Goal: Task Accomplishment & Management: Complete application form

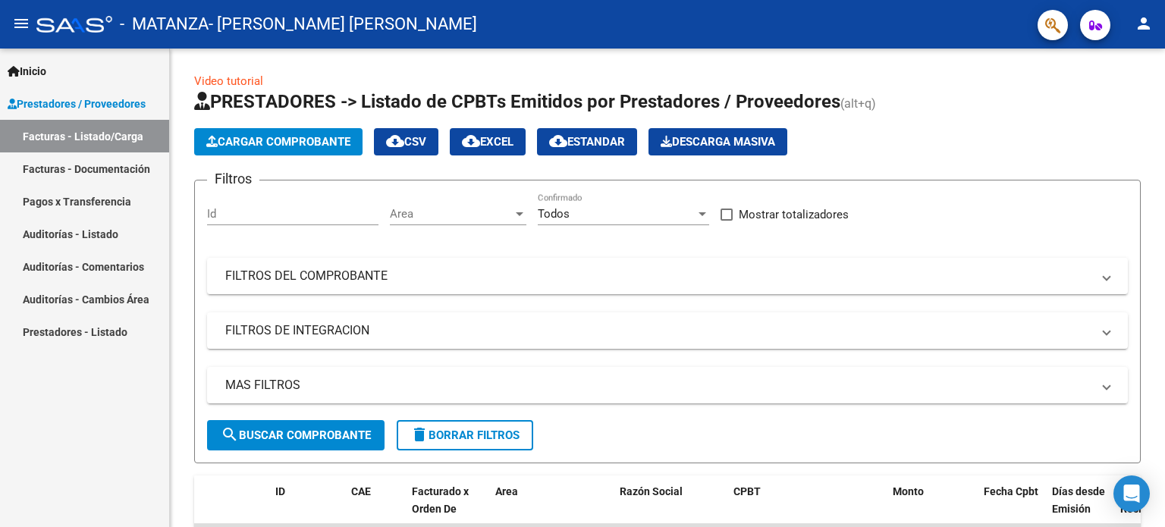
click at [279, 137] on span "Cargar Comprobante" at bounding box center [278, 142] width 144 height 14
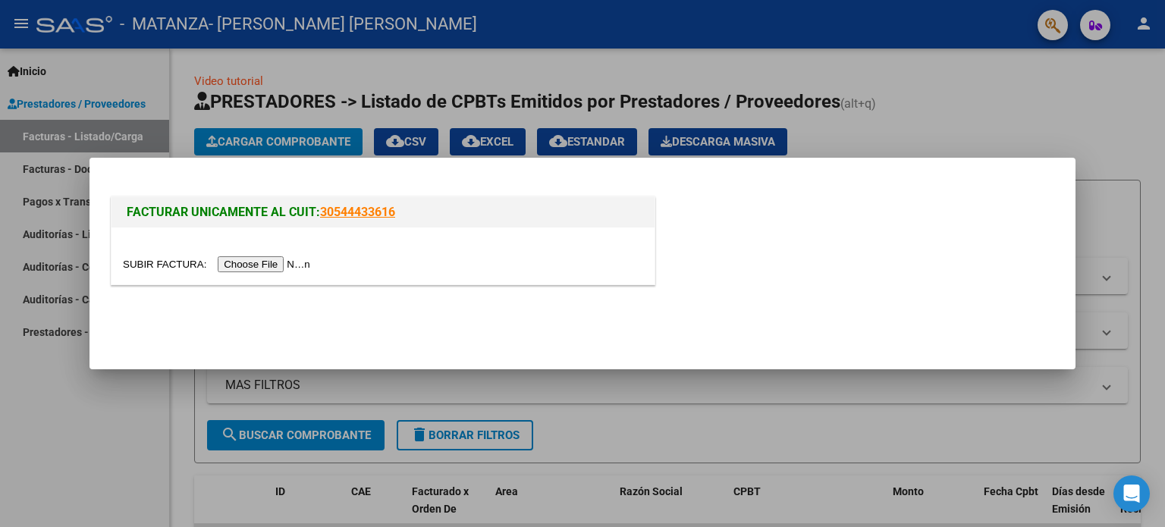
click at [261, 266] on input "file" at bounding box center [219, 264] width 192 height 16
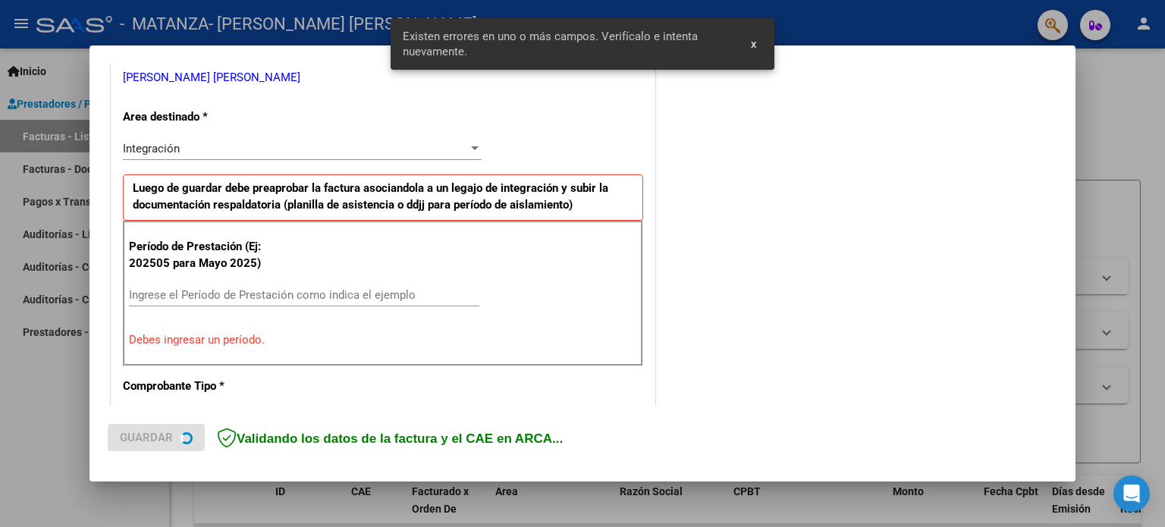
scroll to position [327, 0]
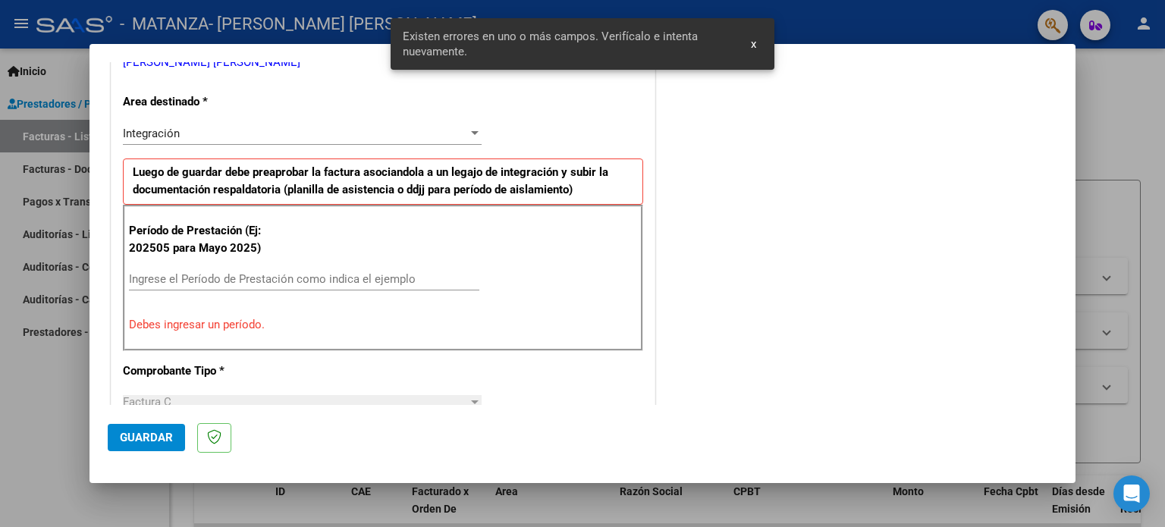
click at [248, 277] on input "Ingrese el Período de Prestación como indica el ejemplo" at bounding box center [304, 279] width 350 height 14
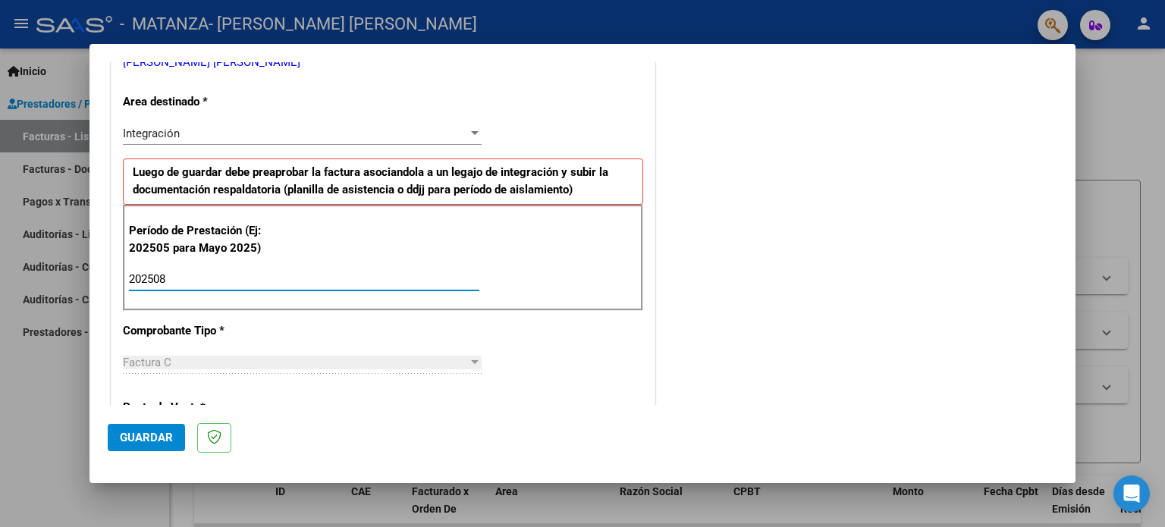
type input "202508"
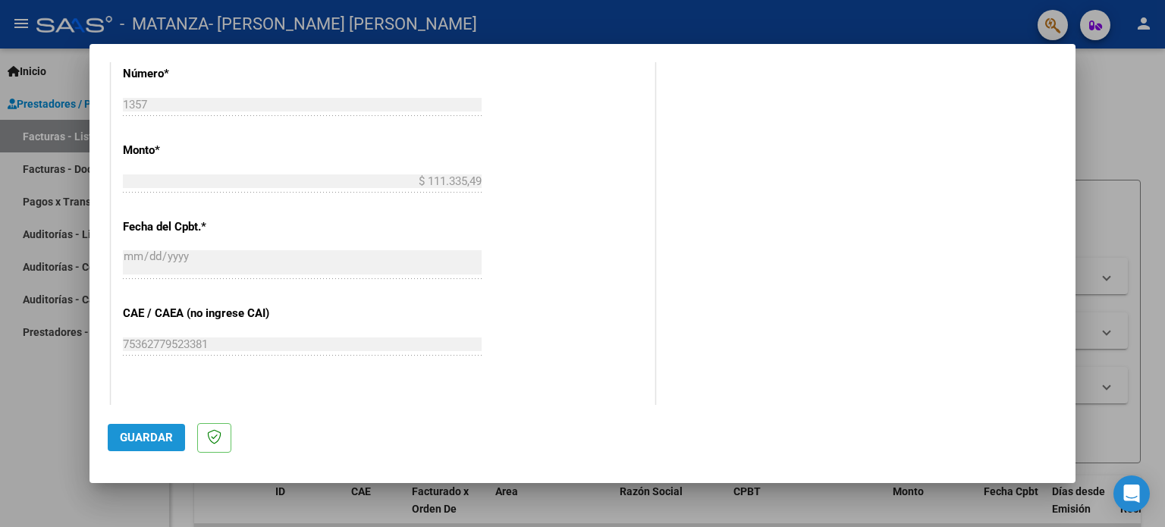
click at [152, 434] on span "Guardar" at bounding box center [146, 438] width 53 height 14
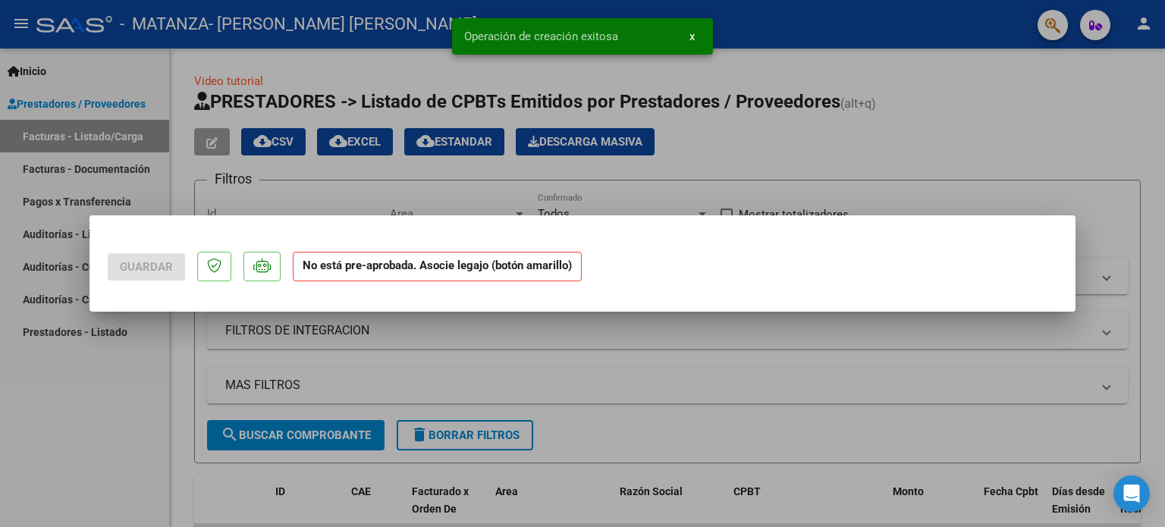
scroll to position [0, 0]
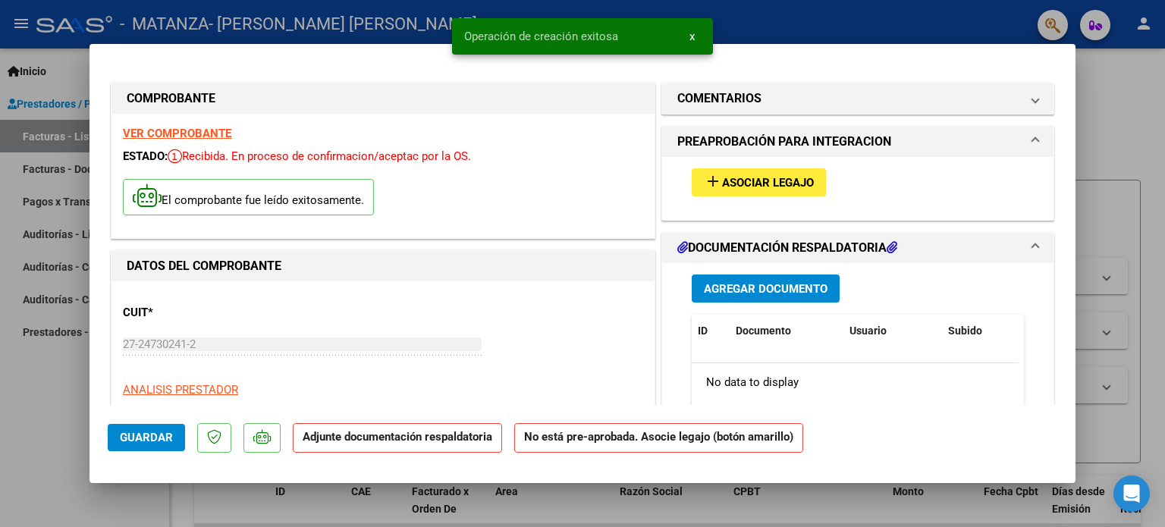
click at [770, 290] on span "Agregar Documento" at bounding box center [766, 289] width 124 height 14
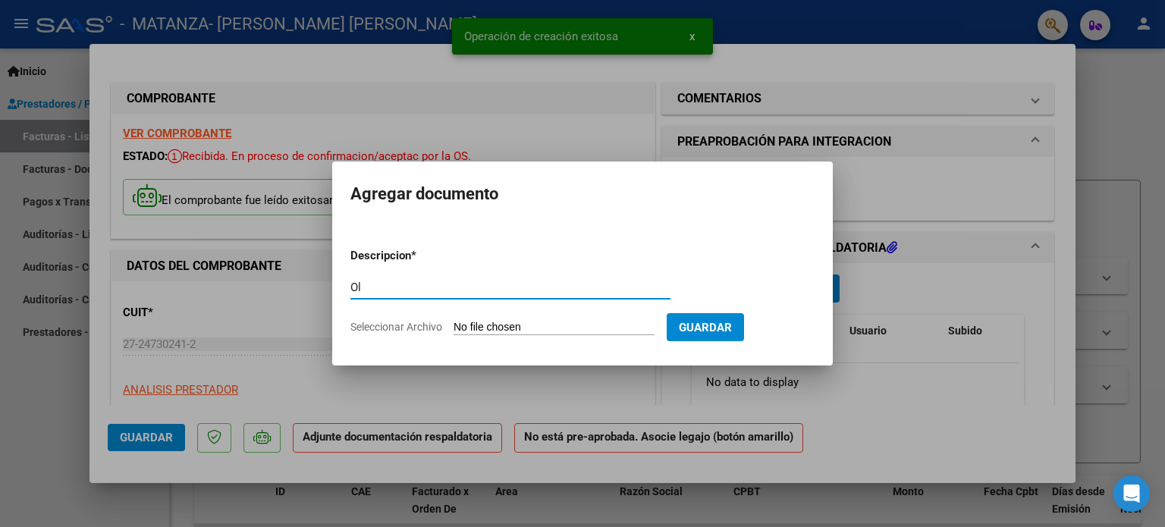
type input "O"
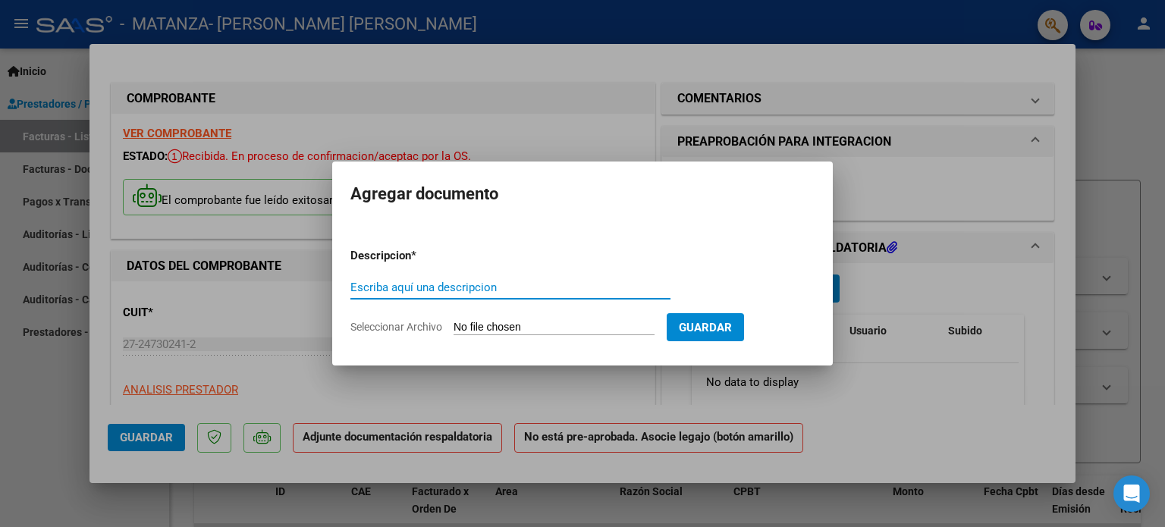
type input "O"
type input "Planilla asistencia agosto 2025 Fernando Ramirez"
click at [558, 324] on input "Seleccionar Archivo" at bounding box center [553, 328] width 201 height 14
type input "C:\fakepath\FernandoRamirez AGOSTO 2025.pdf"
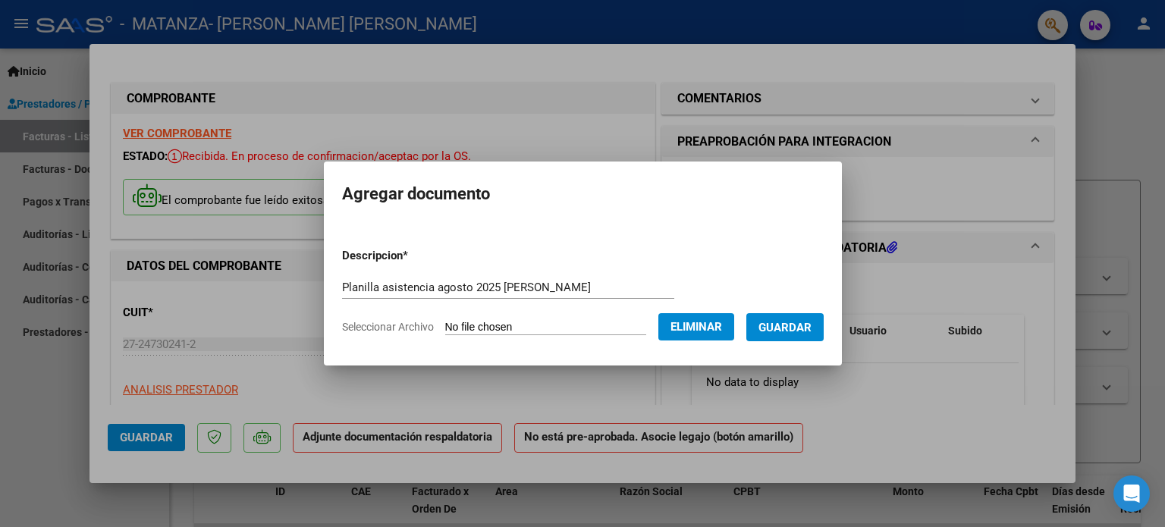
click at [799, 329] on span "Guardar" at bounding box center [784, 328] width 53 height 14
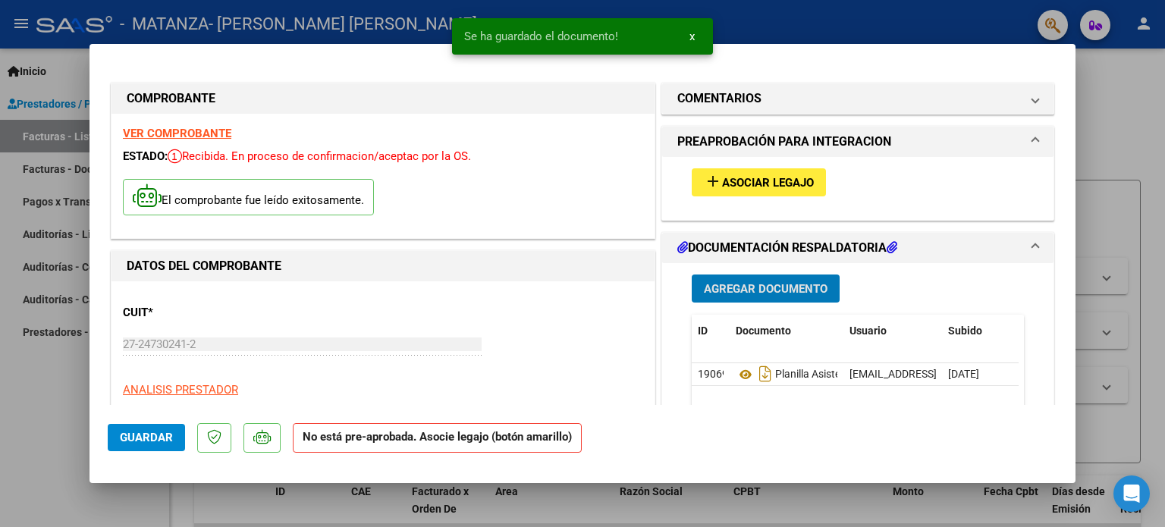
click at [770, 179] on span "Asociar Legajo" at bounding box center [768, 183] width 92 height 14
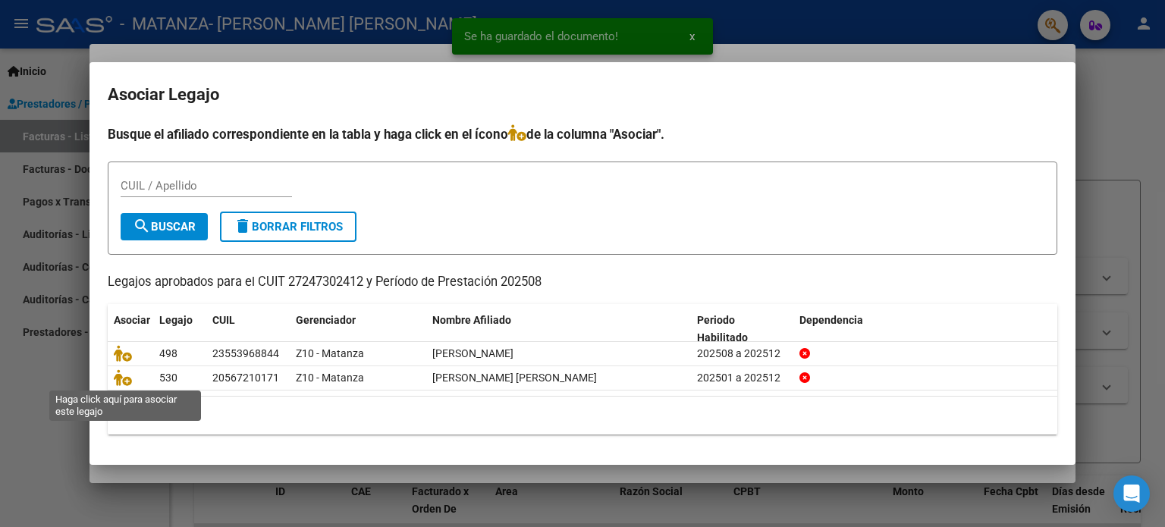
click at [115, 383] on icon at bounding box center [123, 377] width 18 height 17
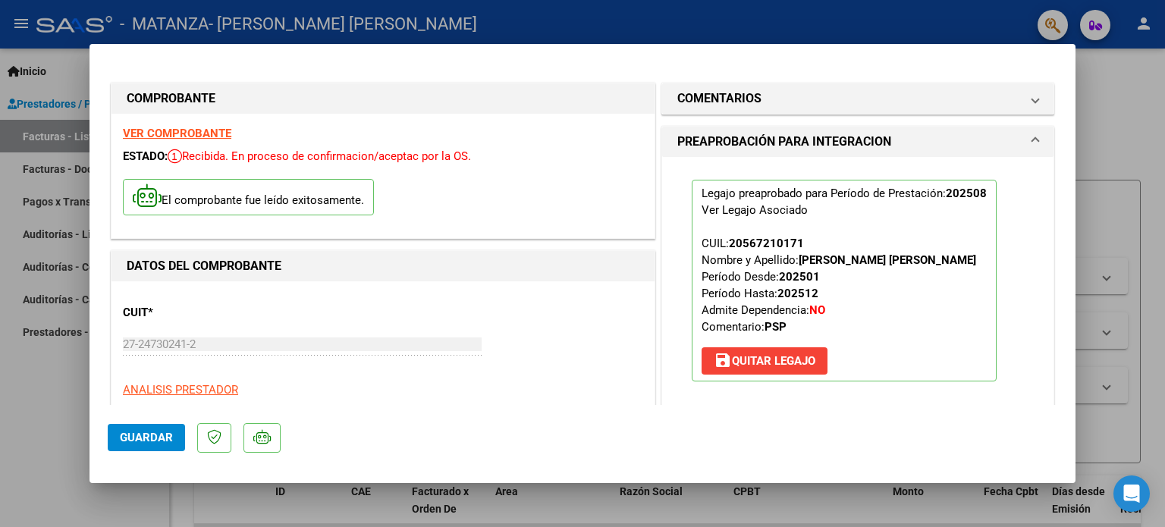
click at [174, 442] on button "Guardar" at bounding box center [146, 437] width 77 height 27
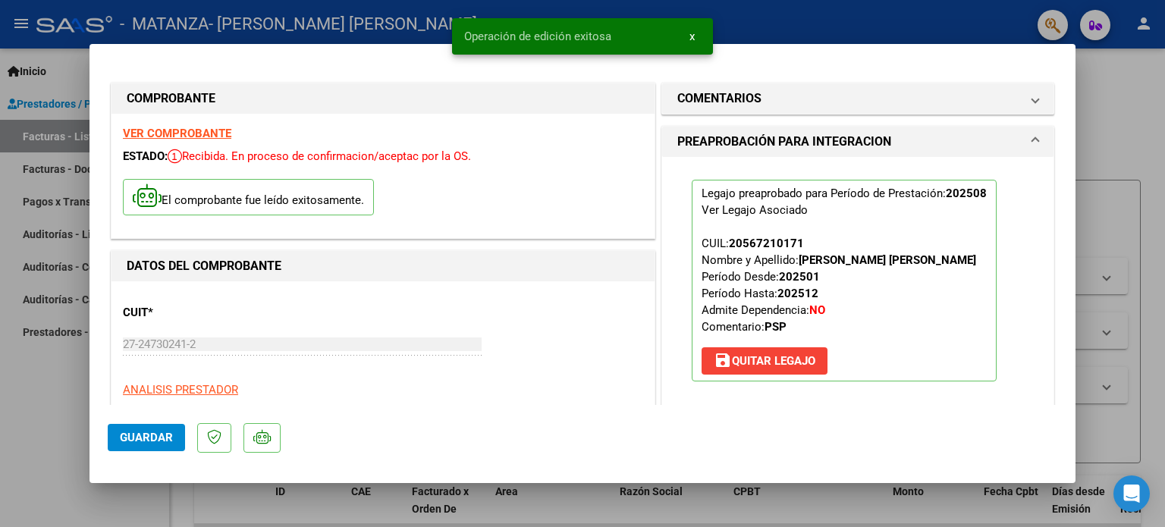
click at [1152, 112] on div at bounding box center [582, 263] width 1165 height 527
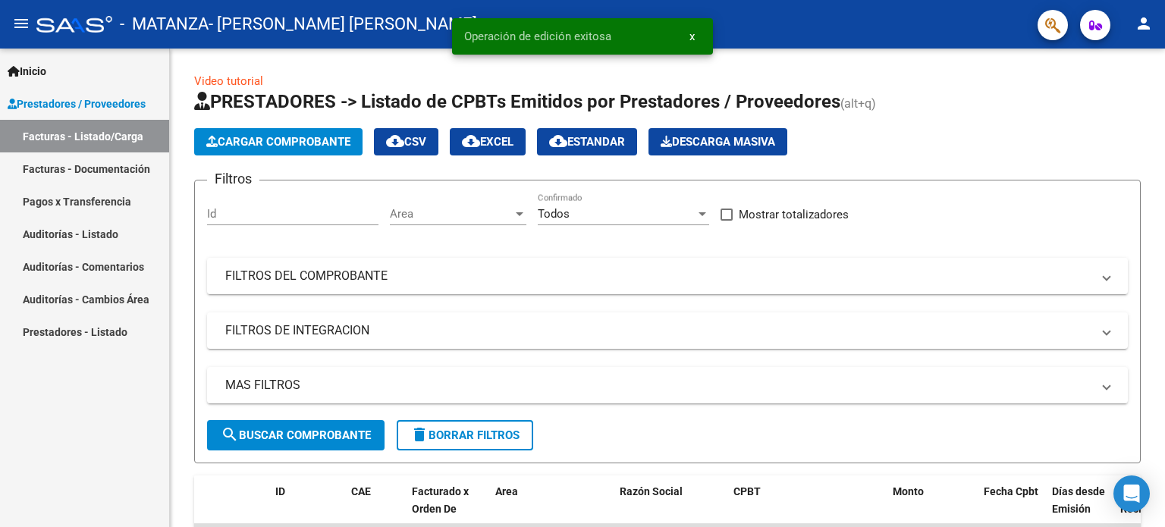
click at [328, 147] on span "Cargar Comprobante" at bounding box center [278, 142] width 144 height 14
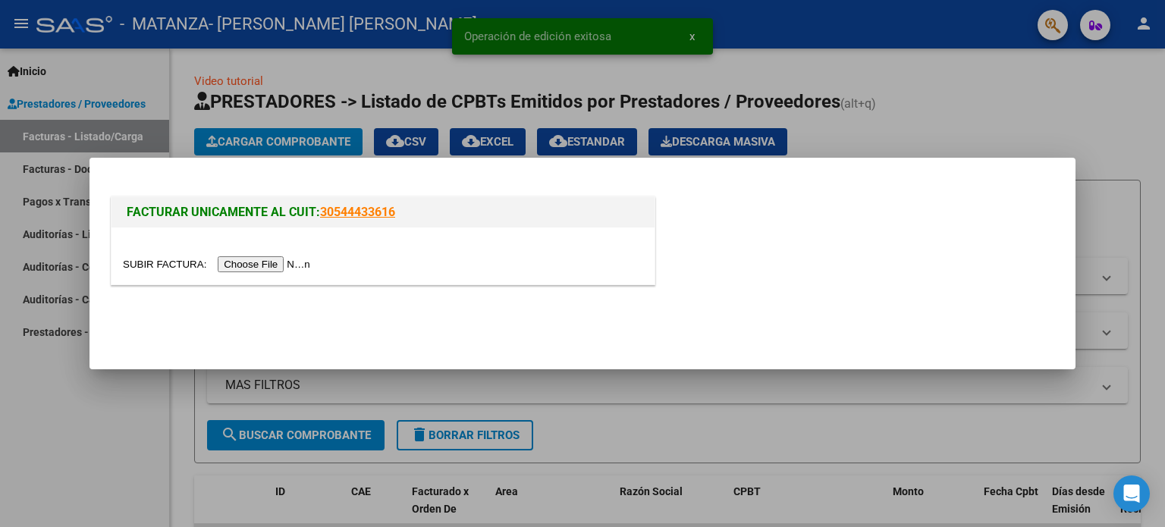
click at [293, 260] on input "file" at bounding box center [219, 264] width 192 height 16
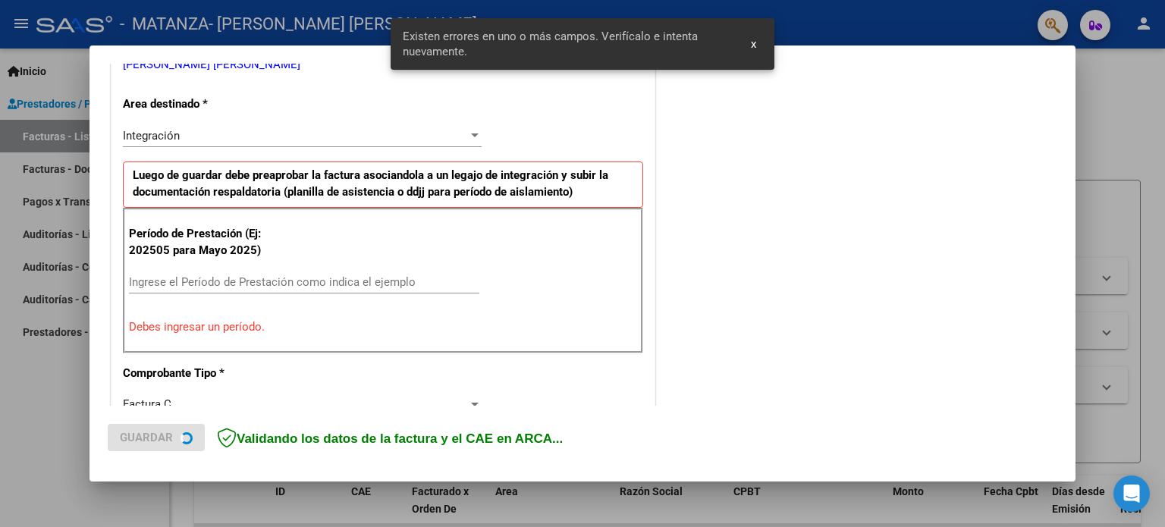
scroll to position [327, 0]
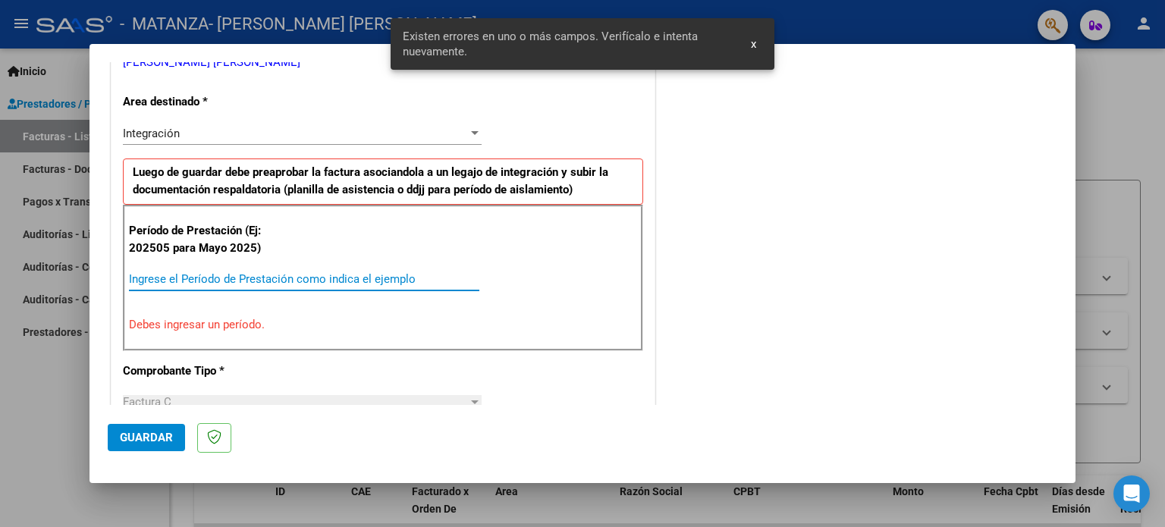
click at [248, 274] on input "Ingrese el Período de Prestación como indica el ejemplo" at bounding box center [304, 279] width 350 height 14
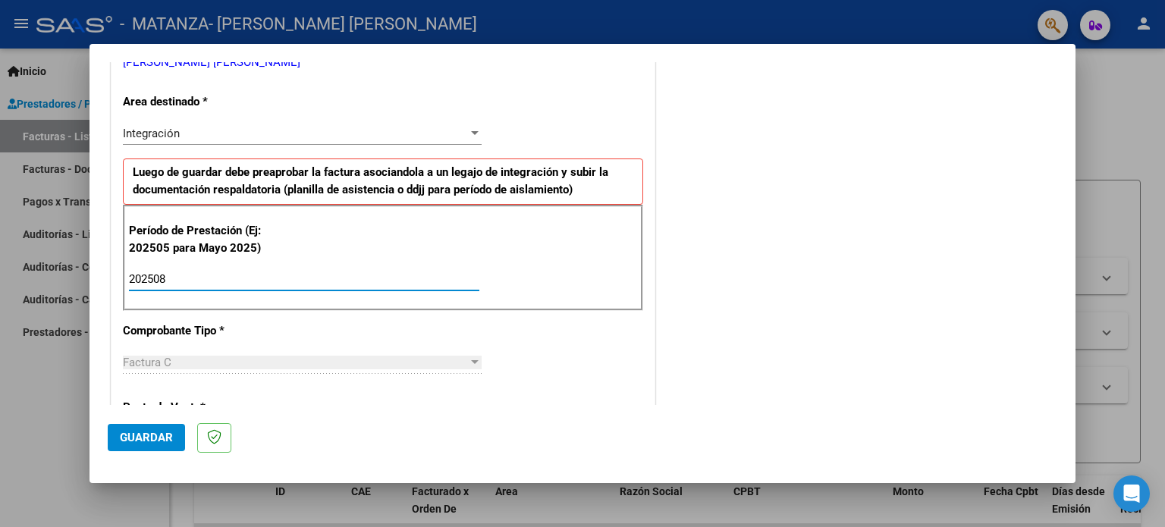
type input "202508"
click at [171, 427] on button "Guardar" at bounding box center [146, 437] width 77 height 27
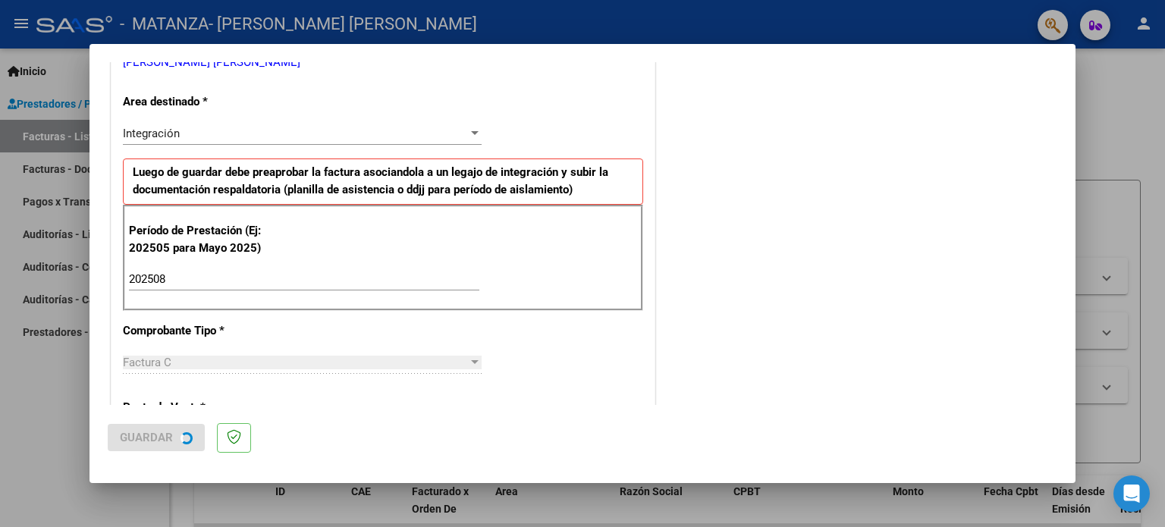
scroll to position [0, 0]
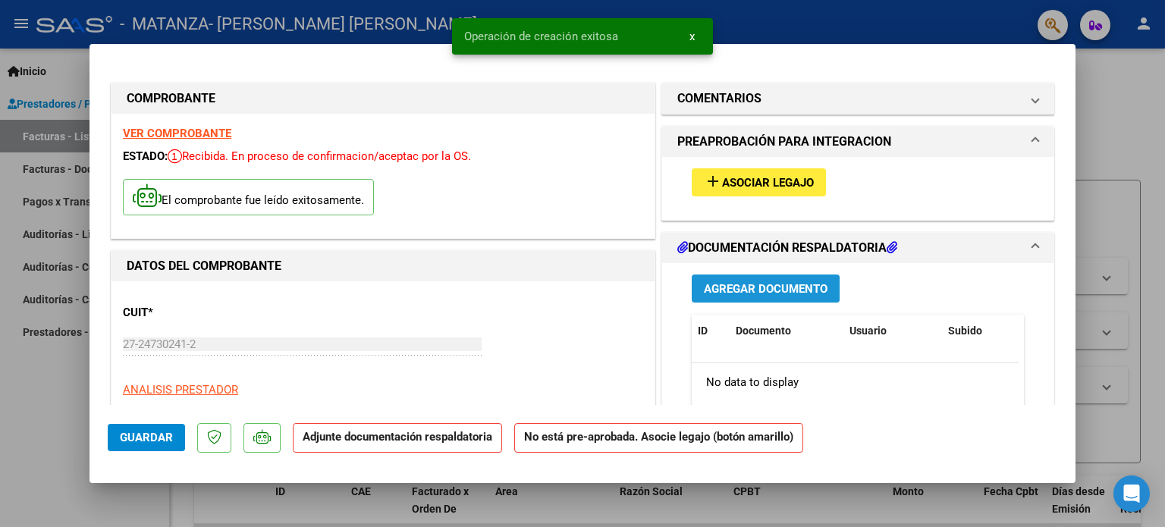
click at [751, 290] on span "Agregar Documento" at bounding box center [766, 289] width 124 height 14
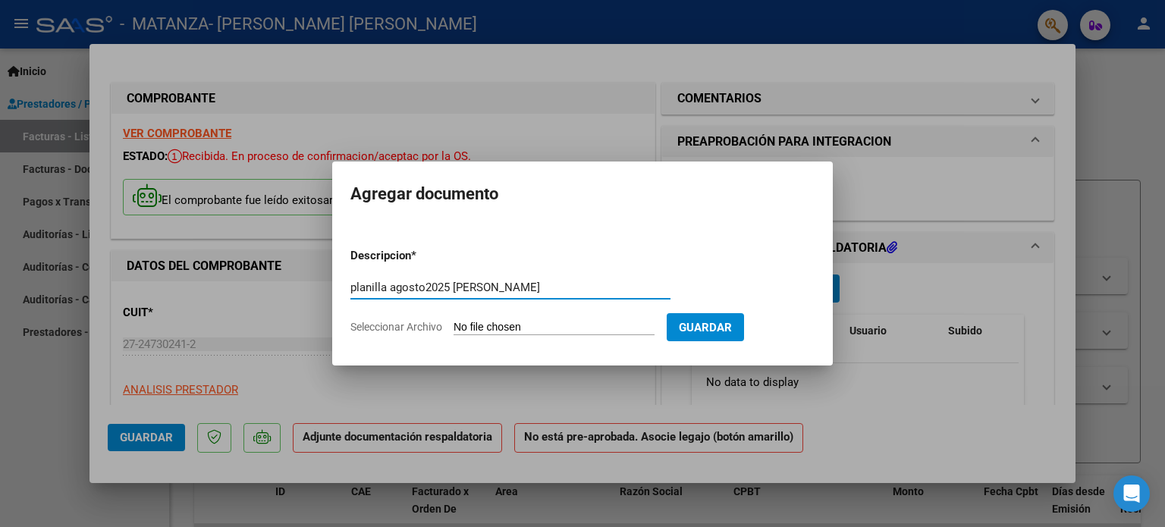
click at [503, 284] on input "planilla agosto2025 MARTINA ABRRETO" at bounding box center [510, 288] width 320 height 14
type input "planilla agosto2025 MARTINA BARRETO"
click at [506, 326] on input "Seleccionar Archivo" at bounding box center [553, 328] width 201 height 14
type input "C:\fakepath\Martina Barreto AGOSTO2025.pdf"
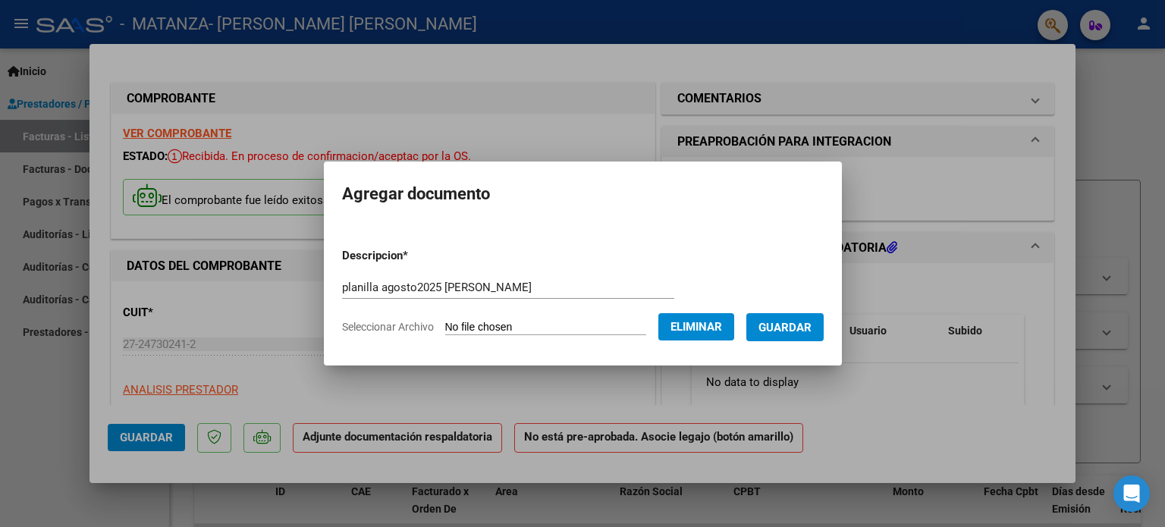
drag, startPoint x: 1072, startPoint y: 139, endPoint x: 1071, endPoint y: 202, distance: 63.7
click at [1071, 202] on div at bounding box center [582, 263] width 1165 height 527
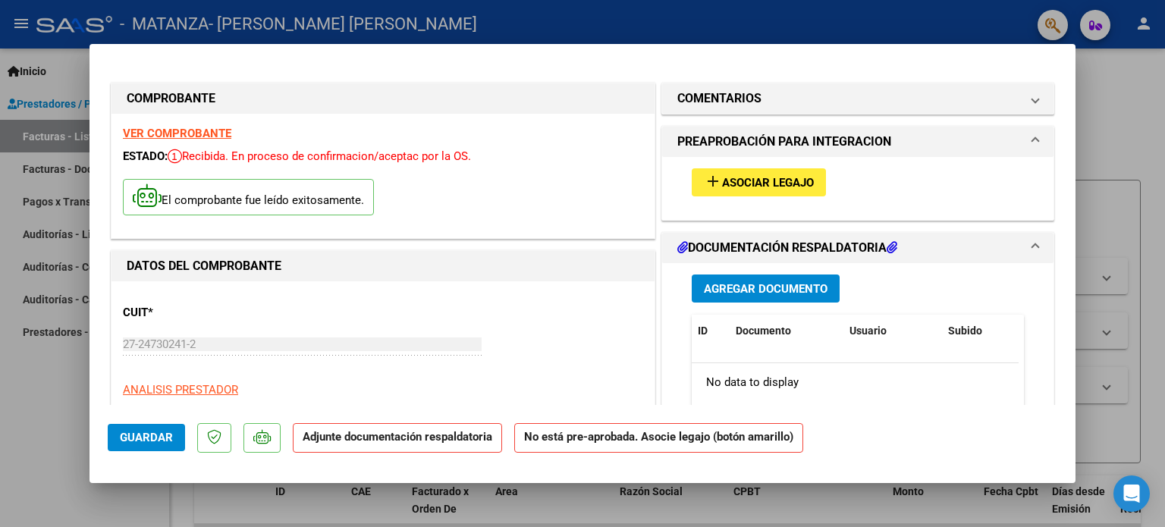
click at [764, 182] on span "Asociar Legajo" at bounding box center [768, 183] width 92 height 14
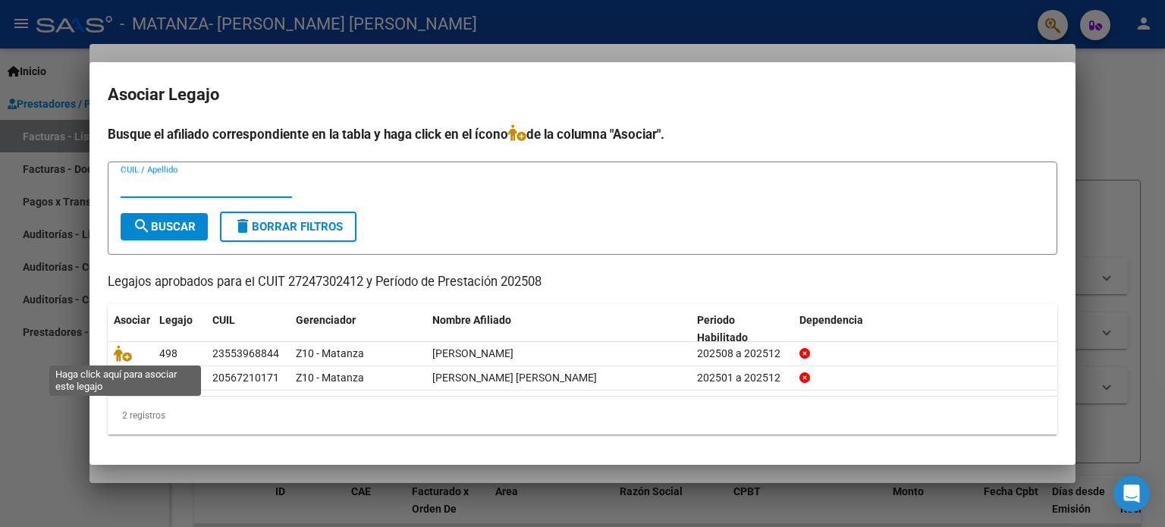
click at [123, 357] on icon at bounding box center [123, 353] width 18 height 17
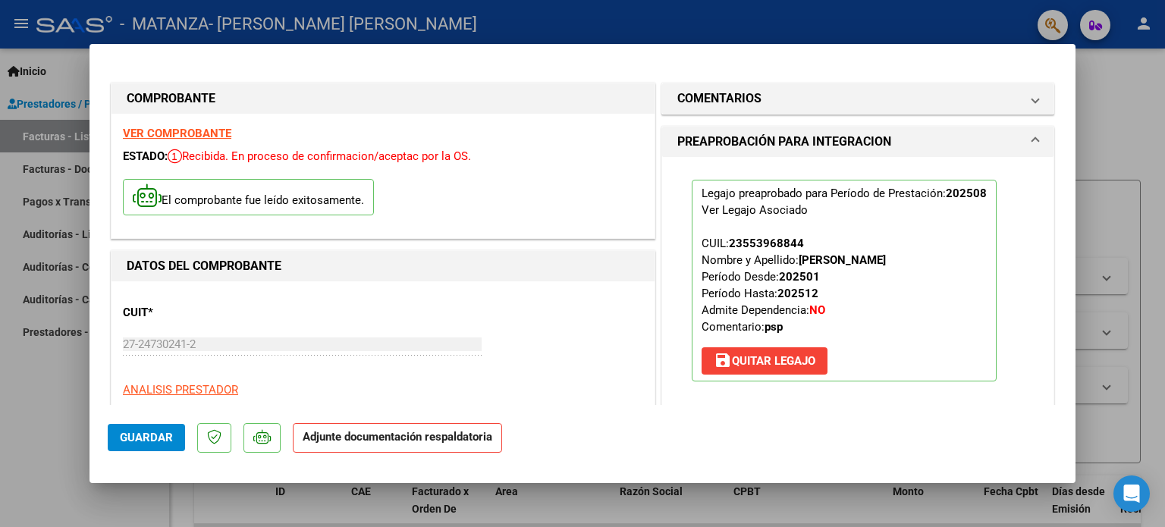
click at [161, 445] on button "Guardar" at bounding box center [146, 437] width 77 height 27
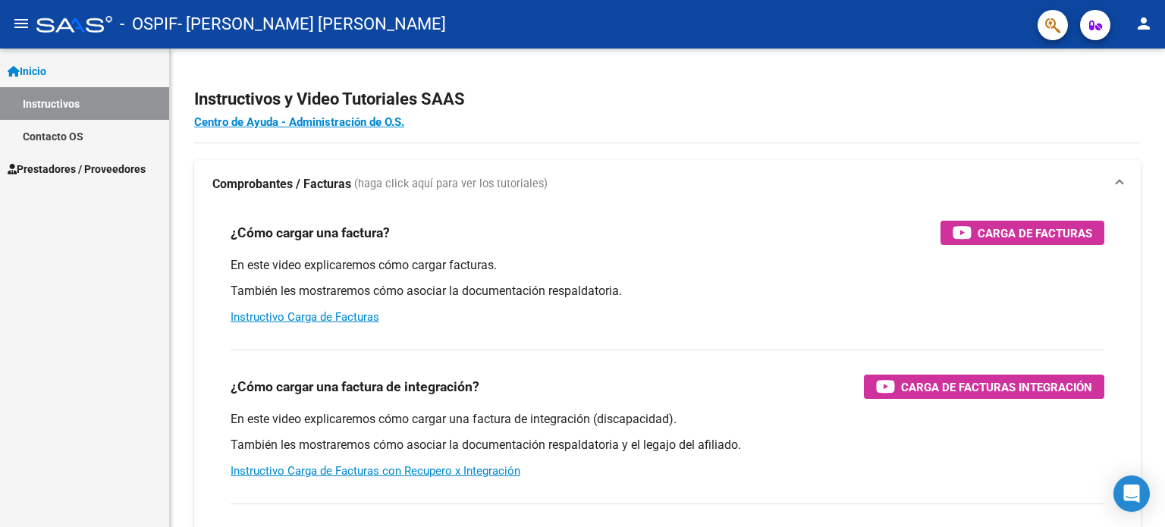
click at [90, 156] on link "Prestadores / Proveedores" at bounding box center [84, 168] width 169 height 33
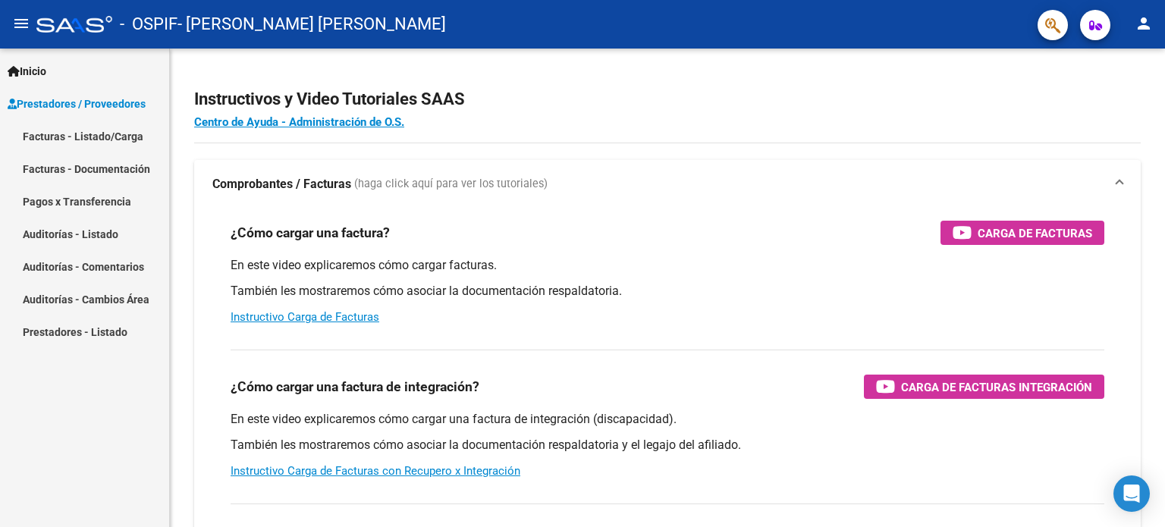
click at [114, 101] on span "Prestadores / Proveedores" at bounding box center [77, 104] width 138 height 17
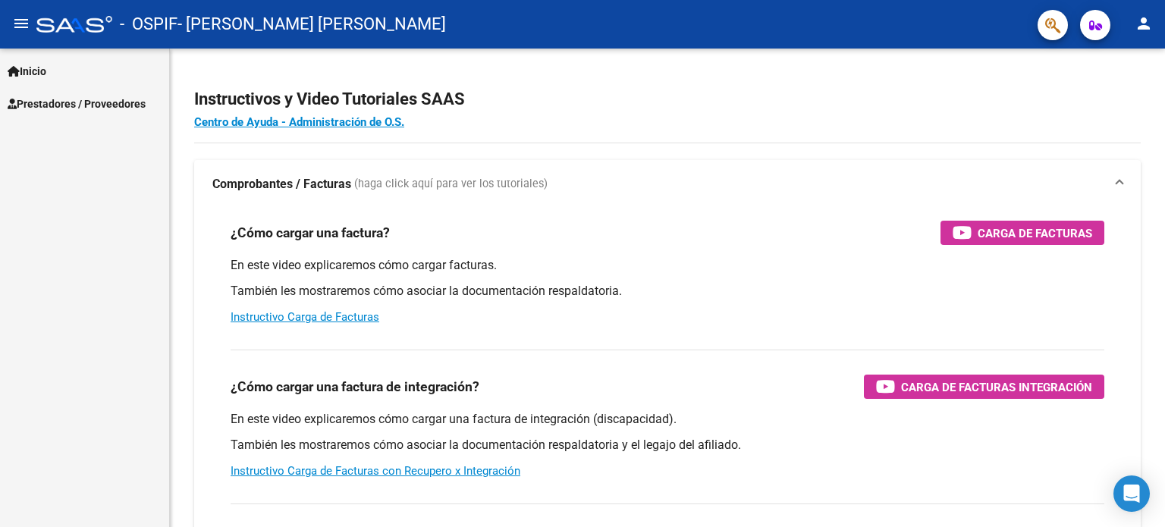
click at [140, 101] on span "Prestadores / Proveedores" at bounding box center [77, 104] width 138 height 17
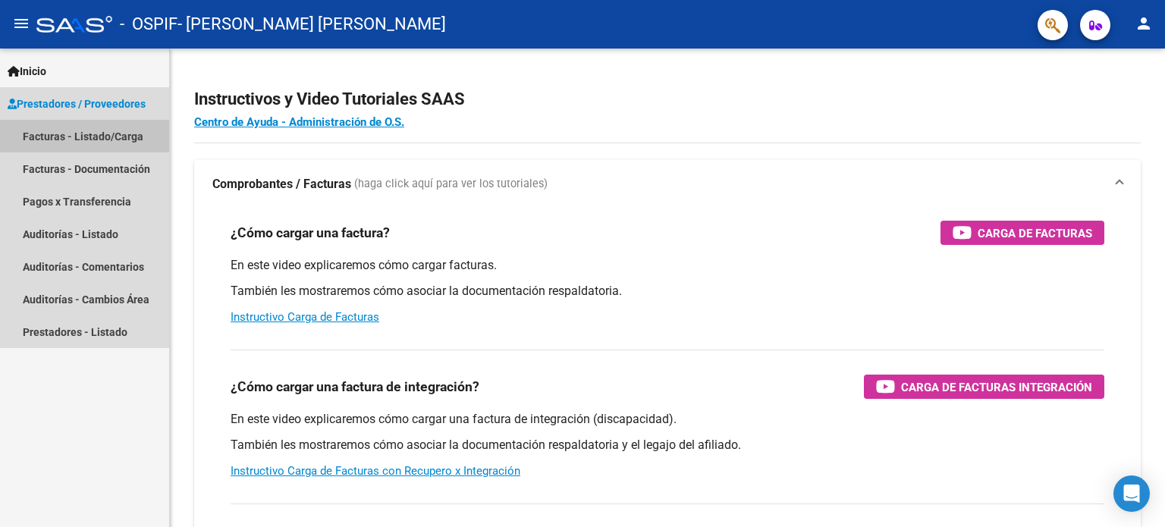
click at [80, 129] on link "Facturas - Listado/Carga" at bounding box center [84, 136] width 169 height 33
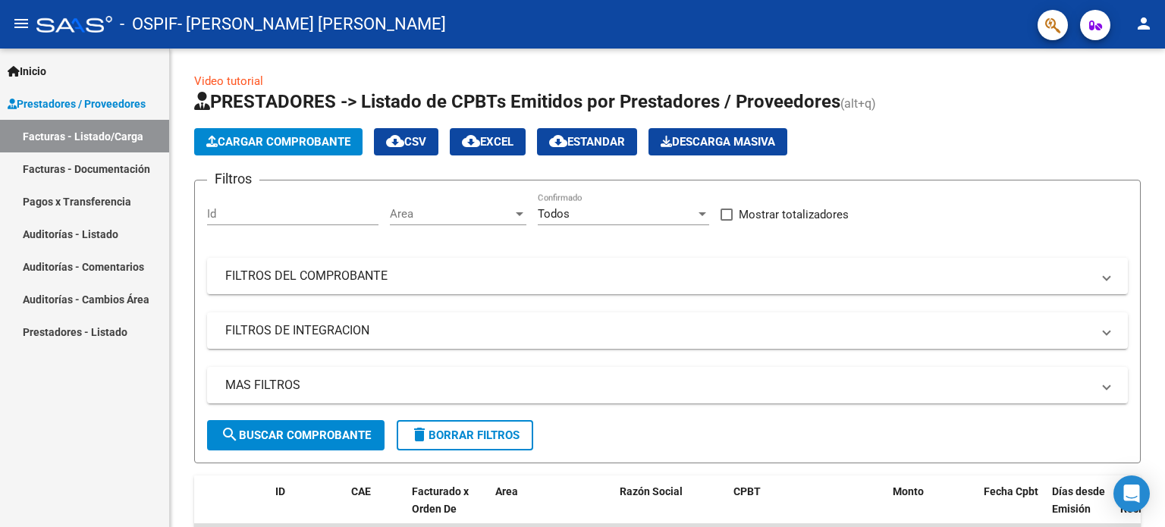
click at [279, 140] on span "Cargar Comprobante" at bounding box center [278, 142] width 144 height 14
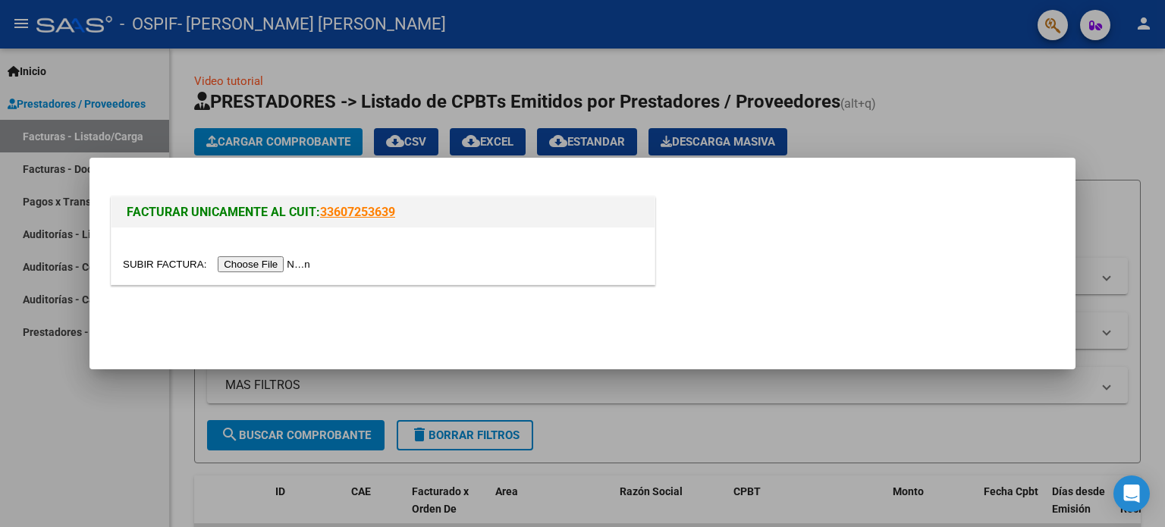
click at [267, 259] on input "file" at bounding box center [219, 264] width 192 height 16
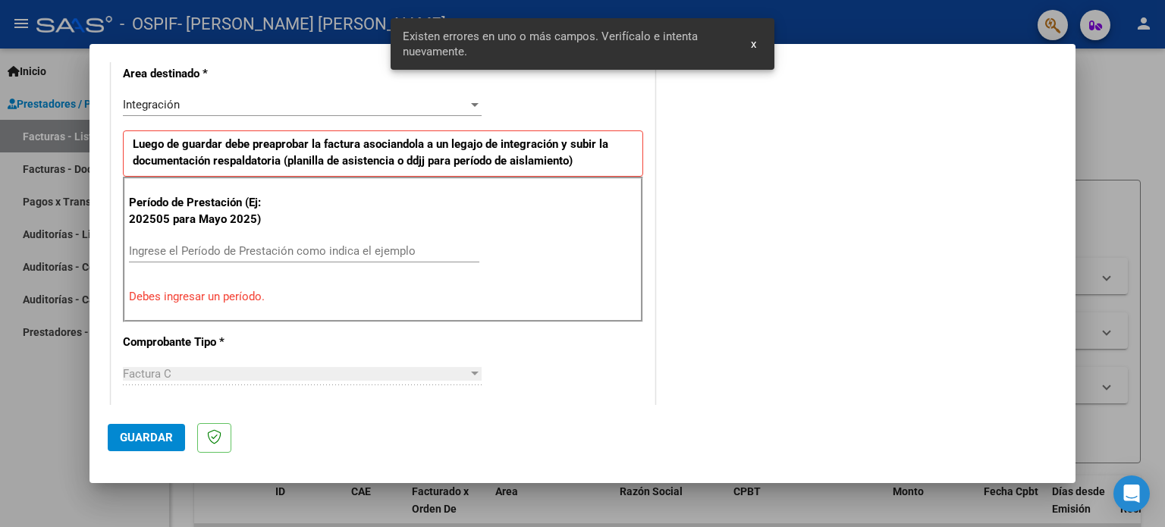
scroll to position [355, 0]
click at [224, 254] on input "Ingrese el Período de Prestación como indica el ejemplo" at bounding box center [304, 251] width 350 height 14
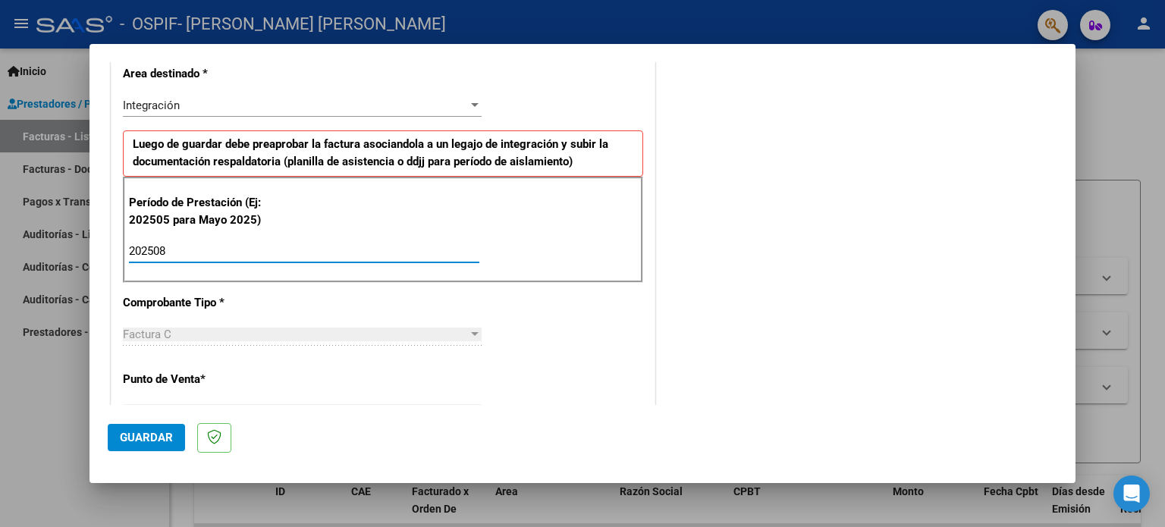
type input "202508"
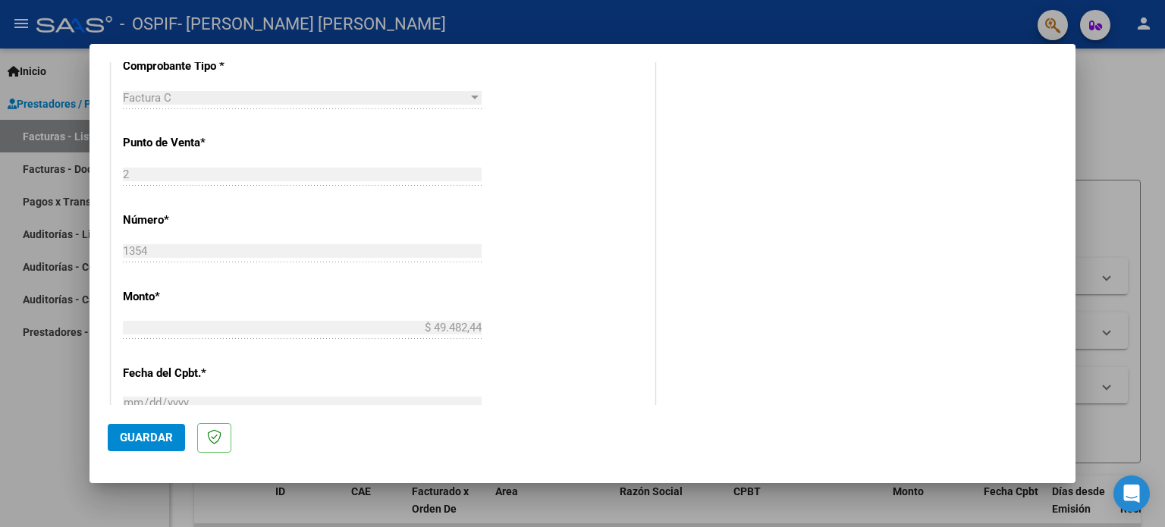
scroll to position [604, 0]
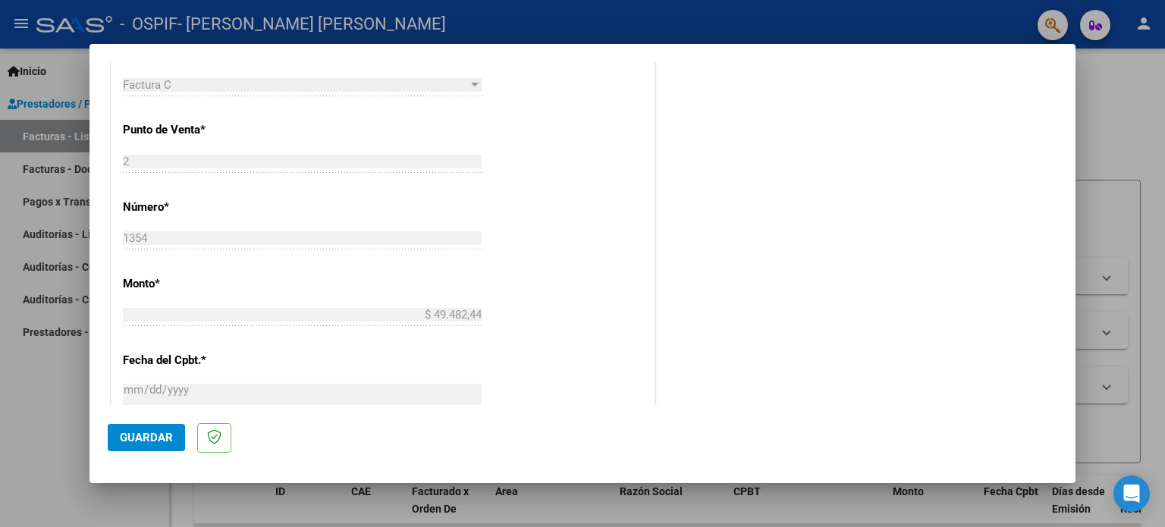
click at [140, 436] on span "Guardar" at bounding box center [146, 438] width 53 height 14
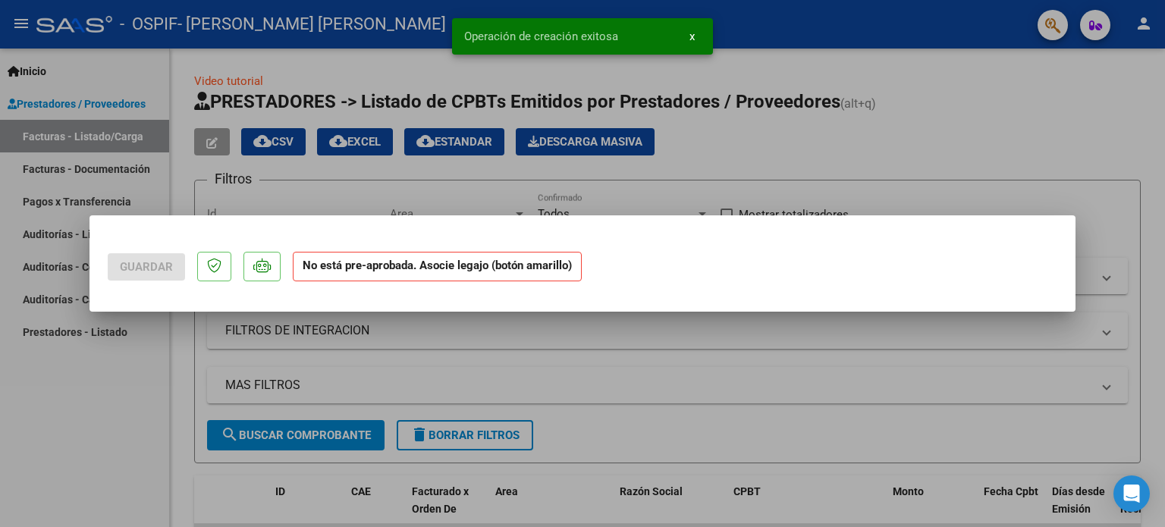
scroll to position [0, 0]
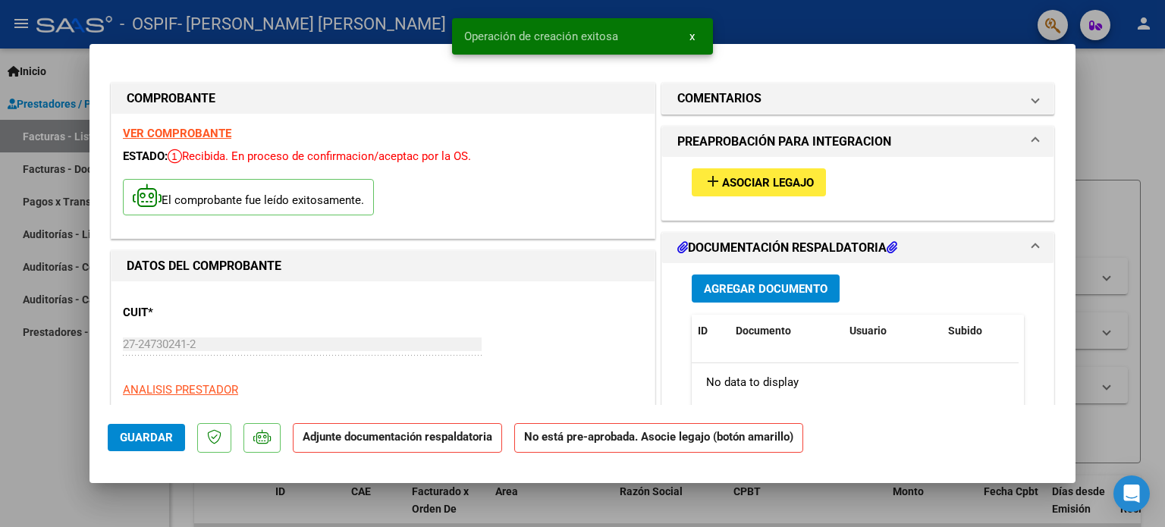
click at [746, 287] on span "Agregar Documento" at bounding box center [766, 289] width 124 height 14
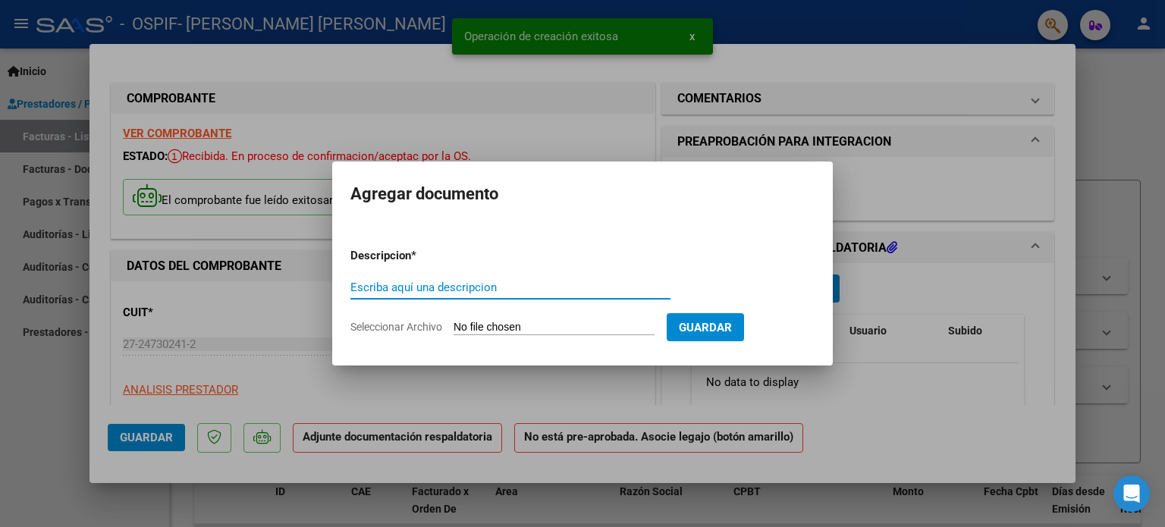
type input "O"
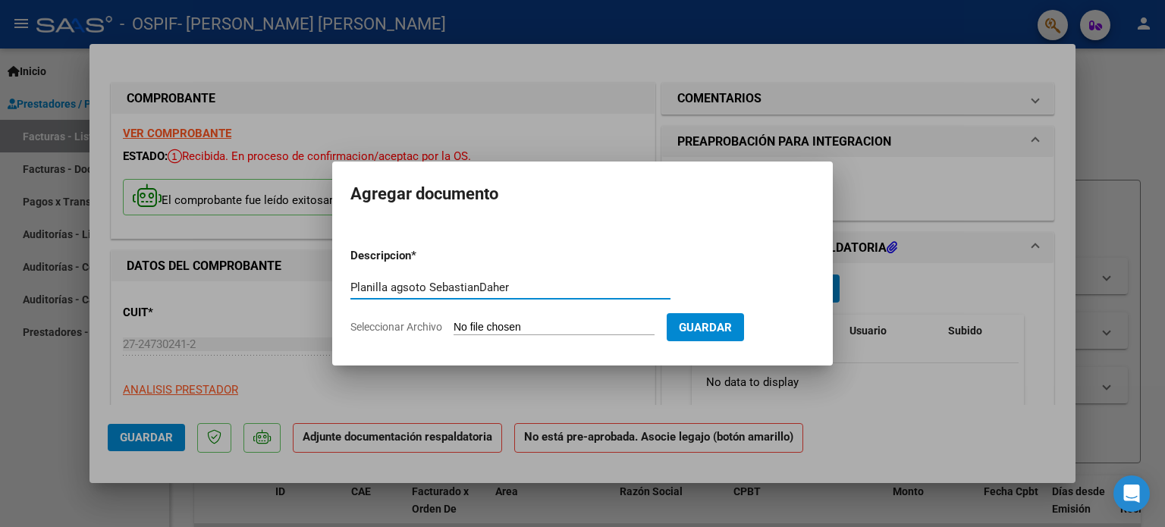
click at [410, 284] on input "Planilla agsoto SebastianDaher" at bounding box center [510, 288] width 320 height 14
click at [476, 287] on input "Planilla agosto SebastianDaher" at bounding box center [510, 288] width 320 height 14
type input "Planilla agosto [PERSON_NAME]"
click at [531, 331] on input "Seleccionar Archivo" at bounding box center [553, 328] width 201 height 14
type input "C:\fakepath\SebastianDaherAGOSTO2025.pdf"
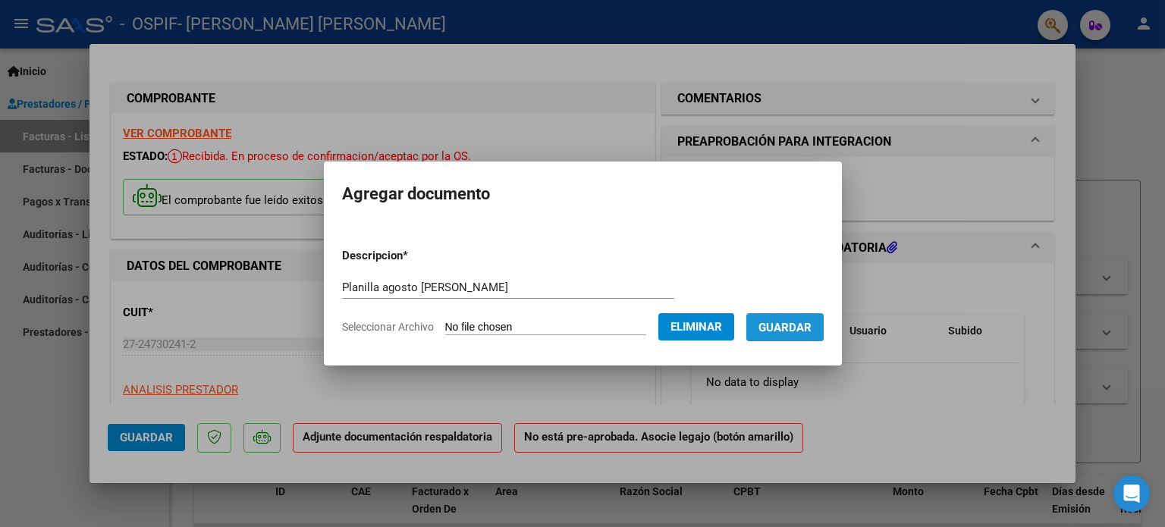
click at [800, 331] on span "Guardar" at bounding box center [784, 328] width 53 height 14
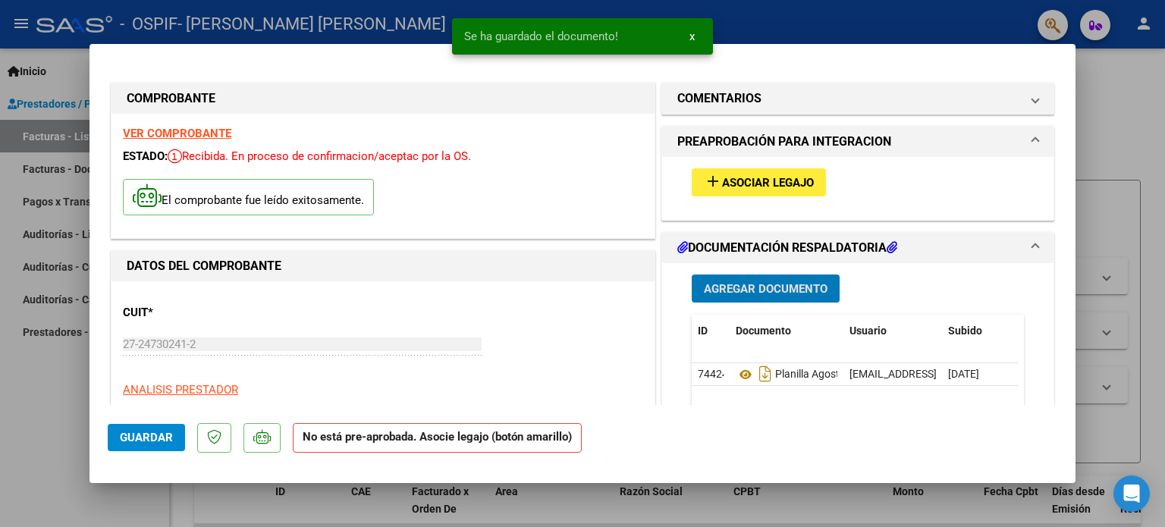
click at [155, 427] on button "Guardar" at bounding box center [146, 437] width 77 height 27
click at [1121, 127] on div at bounding box center [582, 263] width 1165 height 527
type input "$ 0,00"
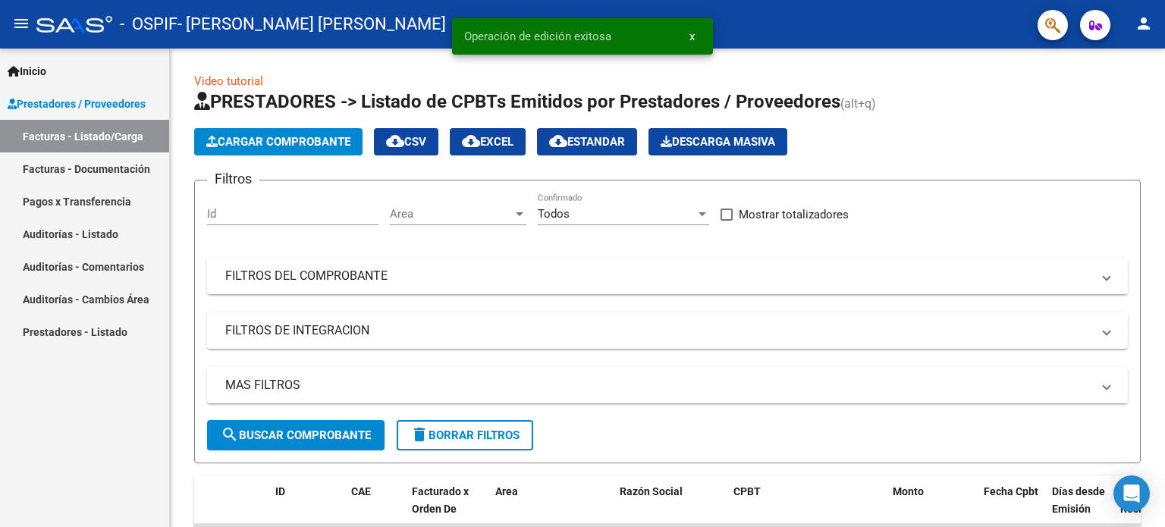
click at [284, 135] on span "Cargar Comprobante" at bounding box center [278, 142] width 144 height 14
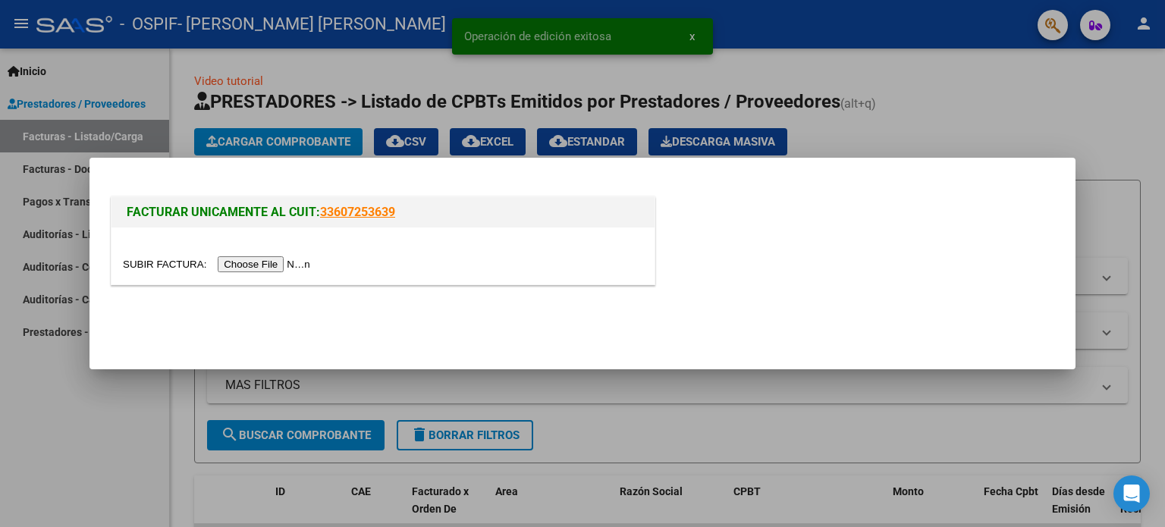
click at [278, 259] on input "file" at bounding box center [219, 264] width 192 height 16
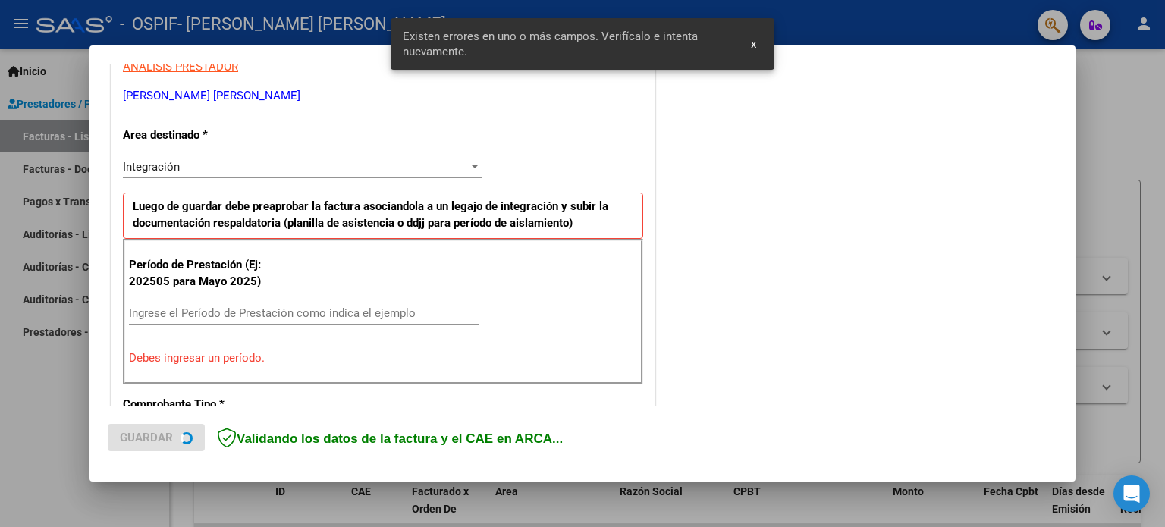
scroll to position [327, 0]
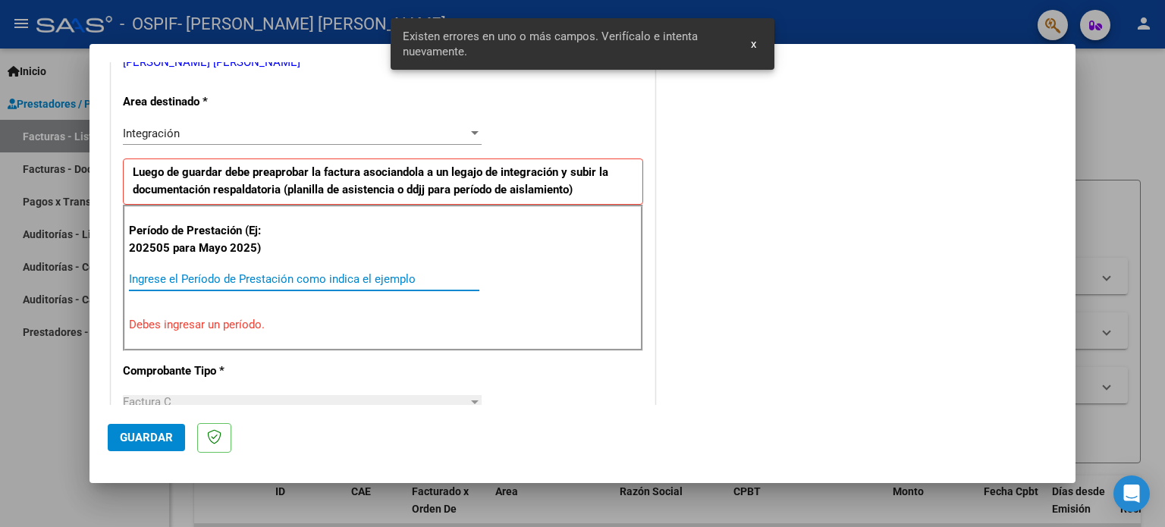
click at [293, 278] on input "Ingrese el Período de Prestación como indica el ejemplo" at bounding box center [304, 279] width 350 height 14
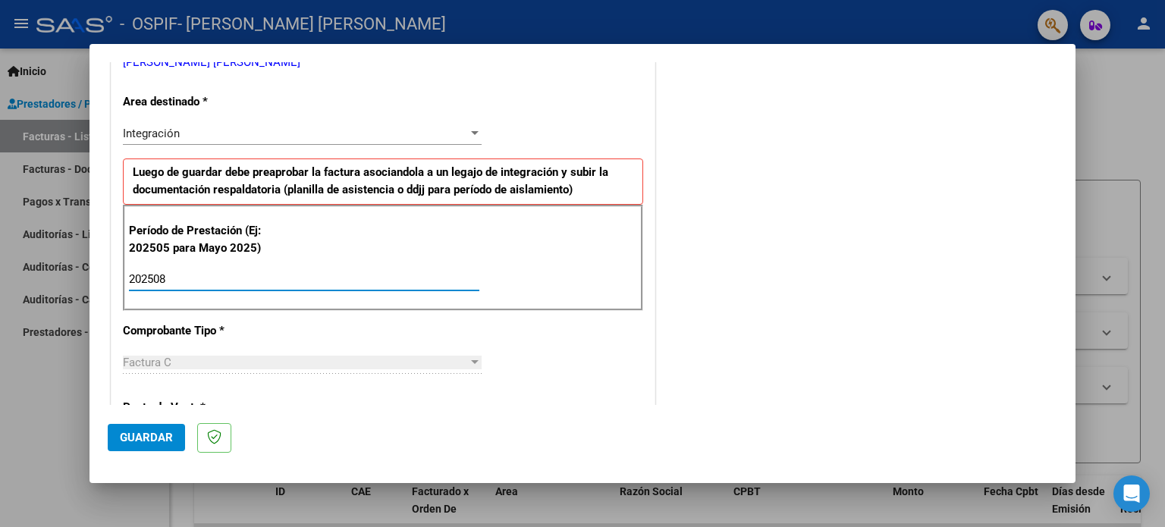
type input "202508"
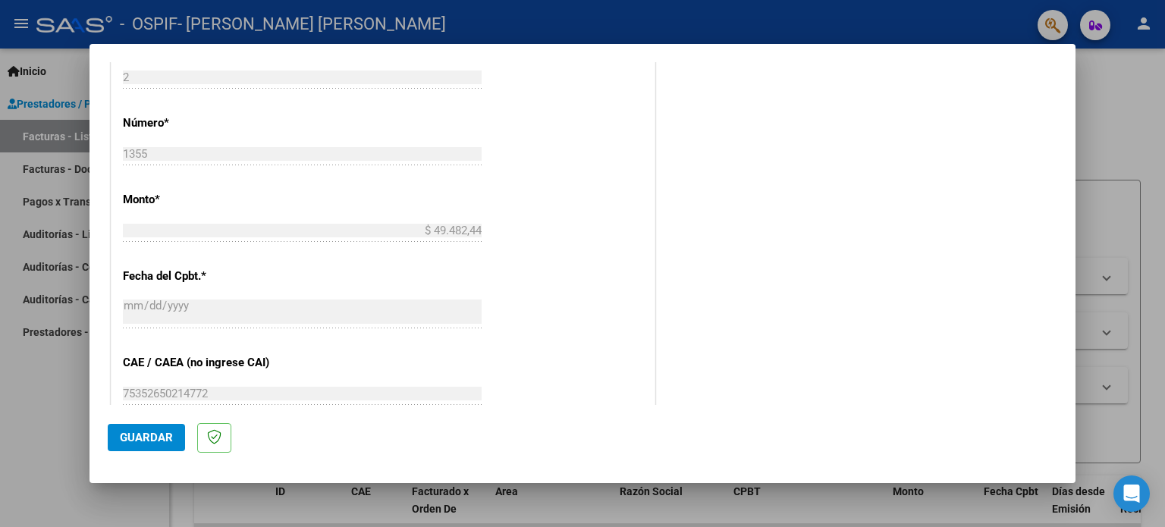
click at [153, 437] on span "Guardar" at bounding box center [146, 438] width 53 height 14
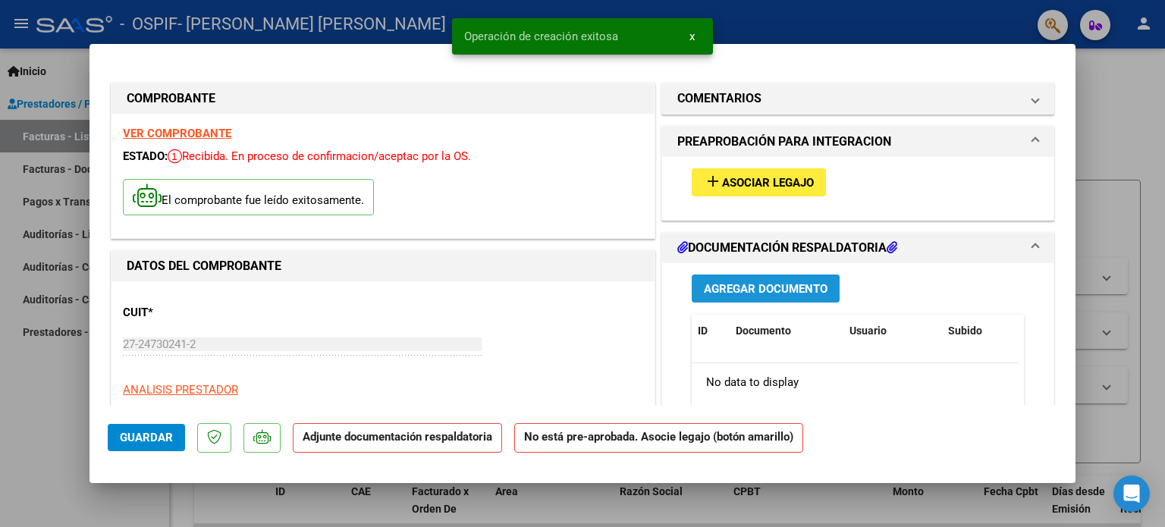
click at [726, 288] on span "Agregar Documento" at bounding box center [766, 289] width 124 height 14
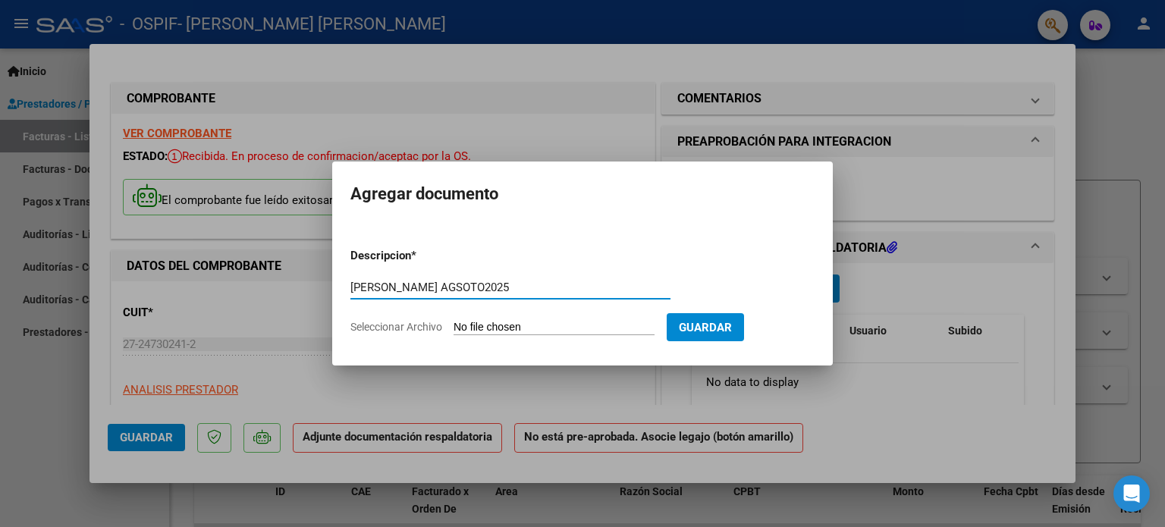
click at [439, 286] on input "[PERSON_NAME] AGSOTO2025" at bounding box center [510, 288] width 320 height 14
type input "[PERSON_NAME] [DATE]"
click at [478, 320] on app-file-uploader "Seleccionar Archivo" at bounding box center [508, 327] width 316 height 14
click at [473, 326] on input "Seleccionar Archivo" at bounding box center [553, 328] width 201 height 14
type input "C:\fakepath\LuzQuispe [DATE].pdf"
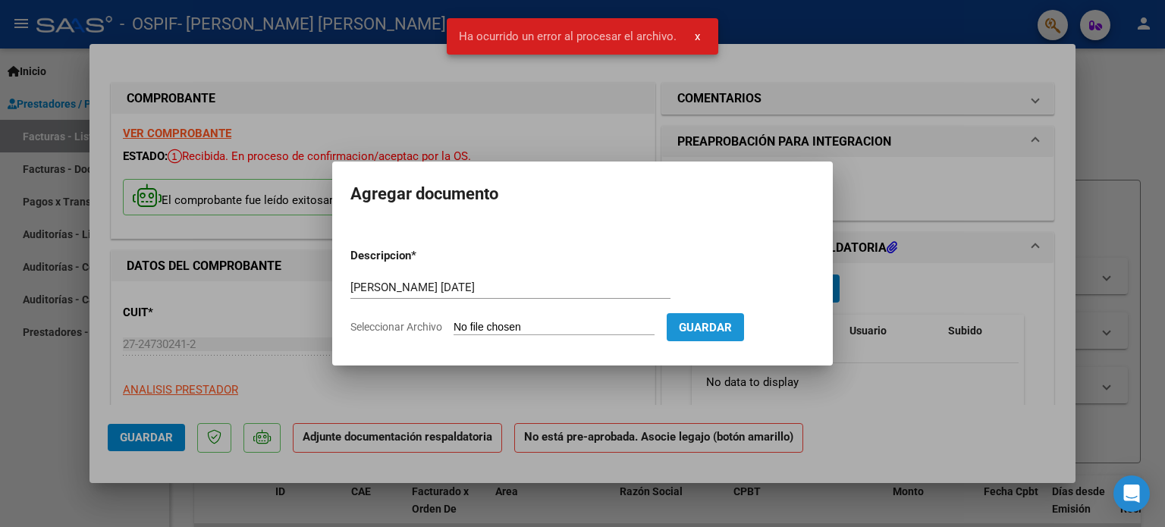
click at [732, 325] on span "Guardar" at bounding box center [705, 328] width 53 height 14
click at [732, 324] on span "Guardar" at bounding box center [705, 328] width 53 height 14
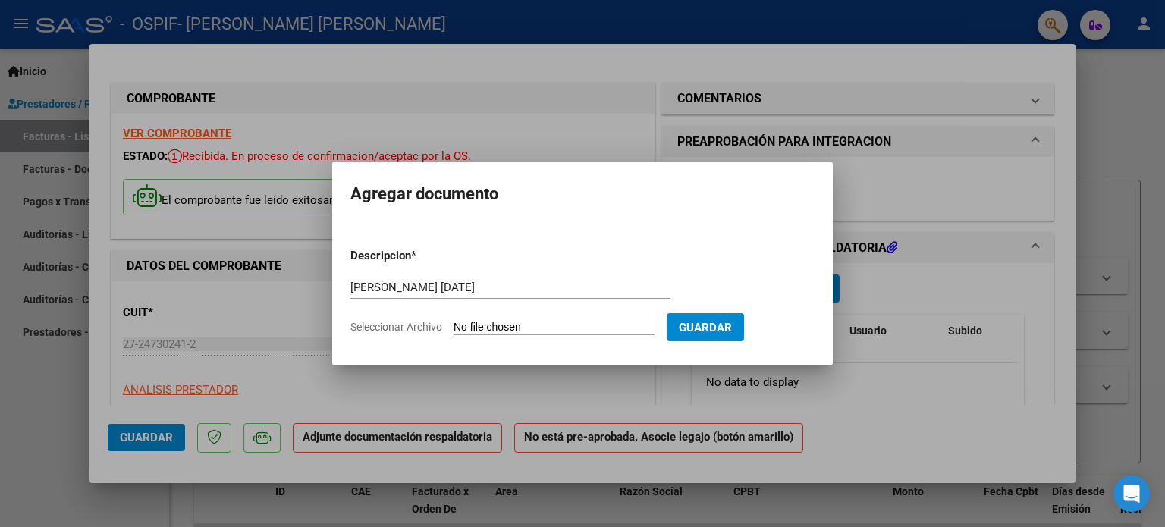
click at [566, 326] on input "Seleccionar Archivo" at bounding box center [553, 328] width 201 height 14
type input "C:\fakepath\LuzQuispe [DATE].pdf"
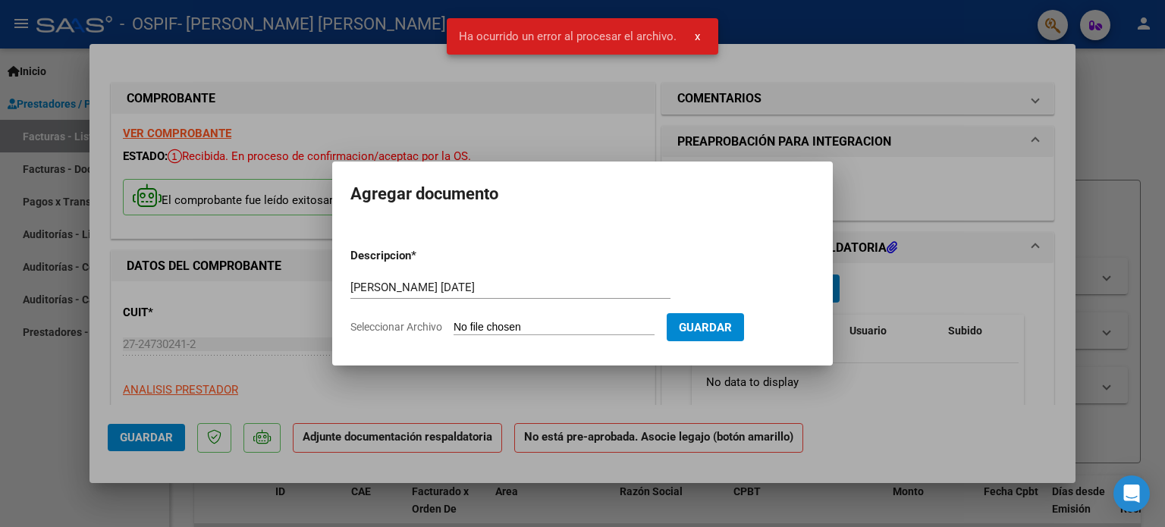
click at [732, 323] on span "Guardar" at bounding box center [705, 328] width 53 height 14
click at [1162, 205] on div at bounding box center [582, 263] width 1165 height 527
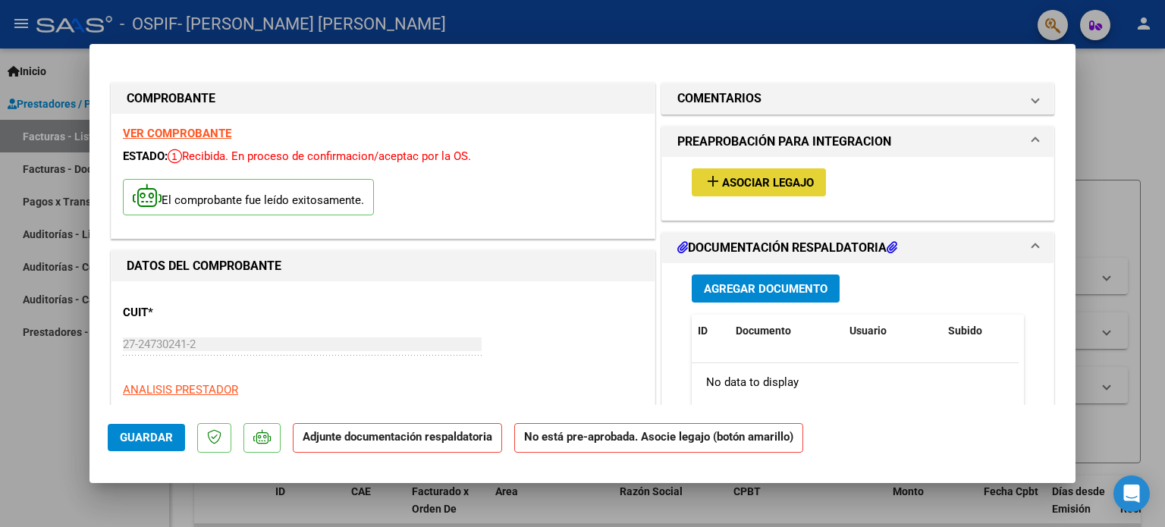
click at [738, 178] on span "Asociar Legajo" at bounding box center [768, 183] width 92 height 14
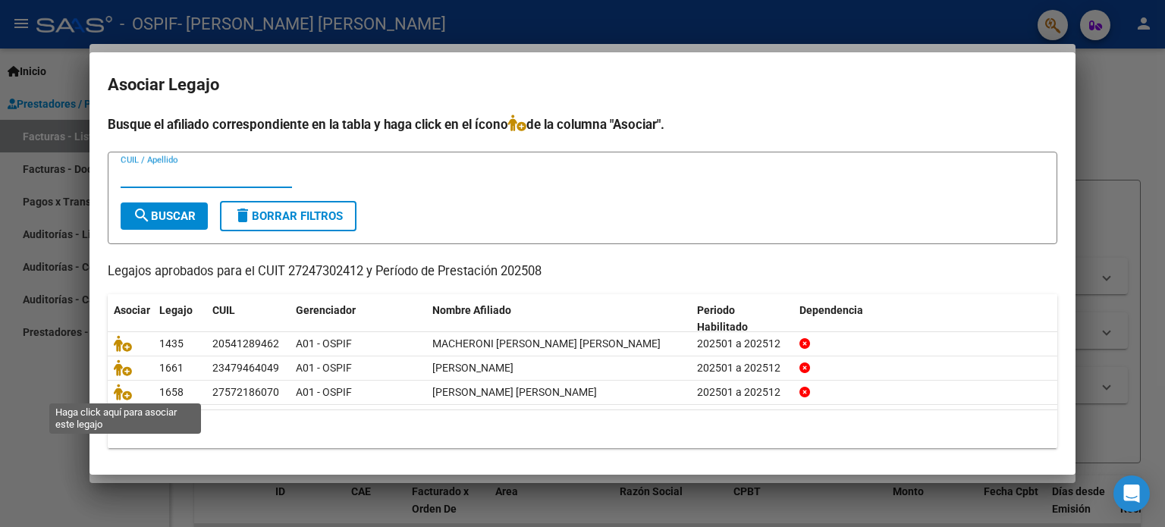
click at [124, 393] on icon at bounding box center [123, 392] width 18 height 17
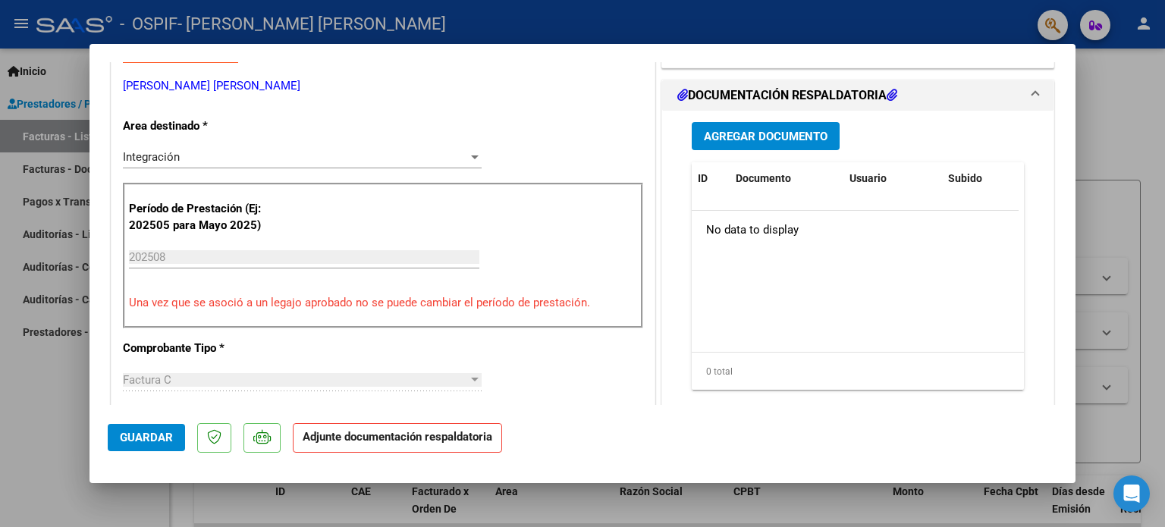
scroll to position [355, 0]
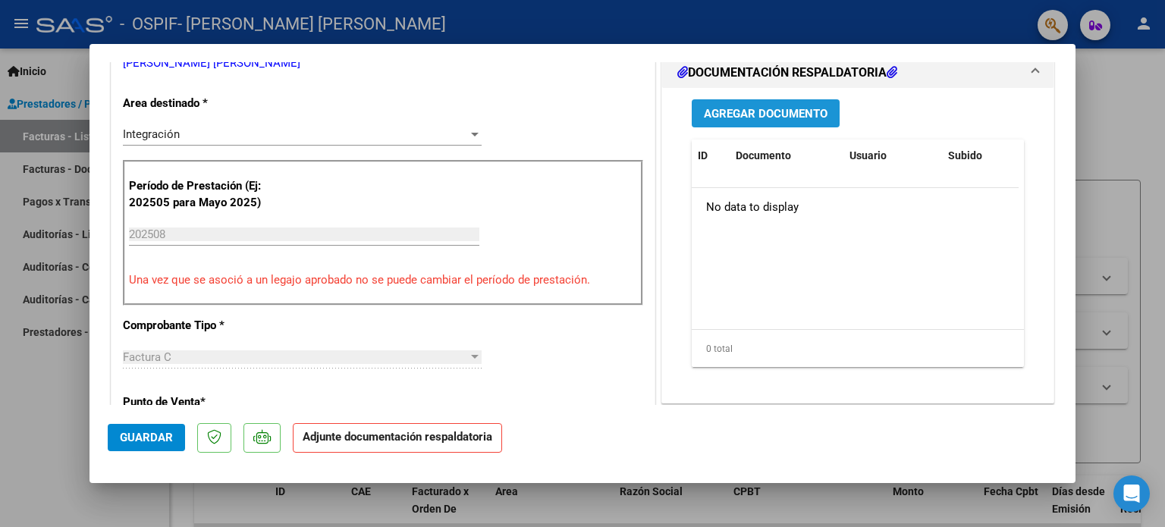
click at [752, 117] on span "Agregar Documento" at bounding box center [766, 114] width 124 height 14
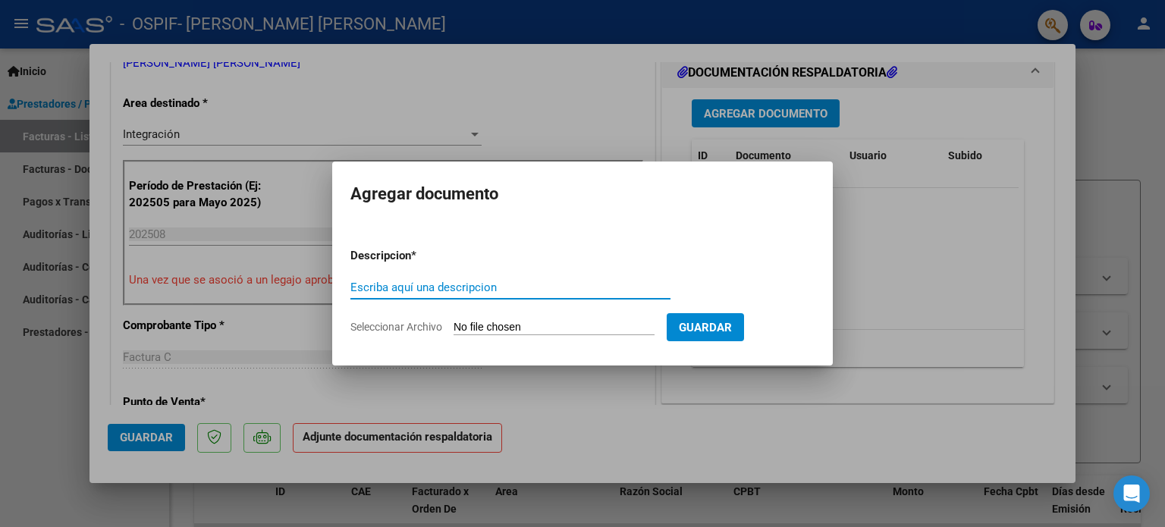
click at [514, 327] on input "Seleccionar Archivo" at bounding box center [553, 328] width 201 height 14
type input "C:\fakepath\LuzQuispe [DATE].pdf"
click at [521, 289] on input "Escriba aquí una descripcion" at bounding box center [510, 288] width 320 height 14
type input "L"
type input "l"
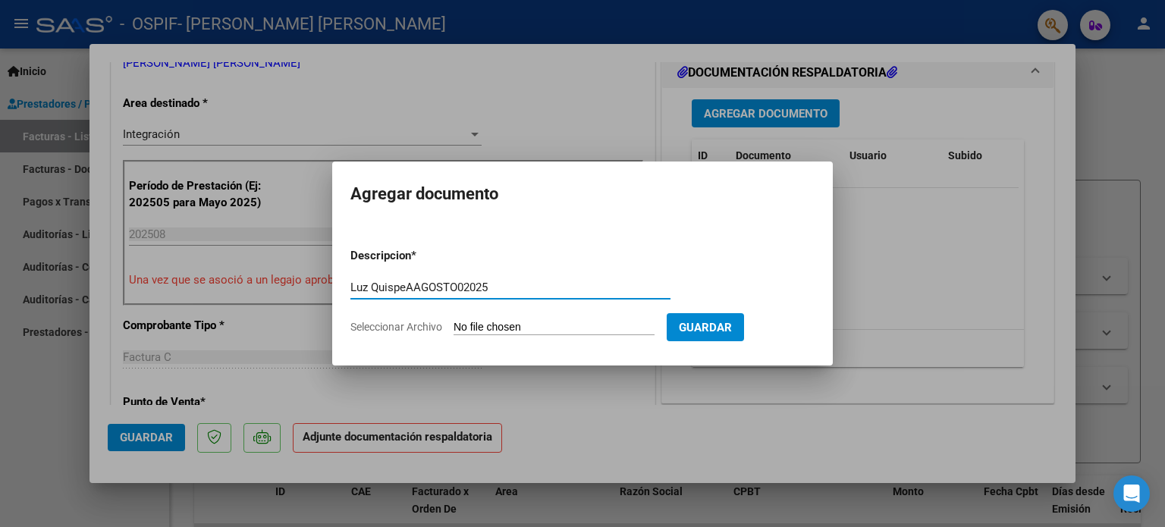
click at [464, 286] on input "Luz QuispeAAGOSTO02025" at bounding box center [510, 288] width 320 height 14
type input "Luz QuispeAAGOSTO2025"
click at [510, 321] on input "Seleccionar Archivo" at bounding box center [553, 328] width 201 height 14
type input "C:\fakepath\LuzQuispe [DATE].pdf"
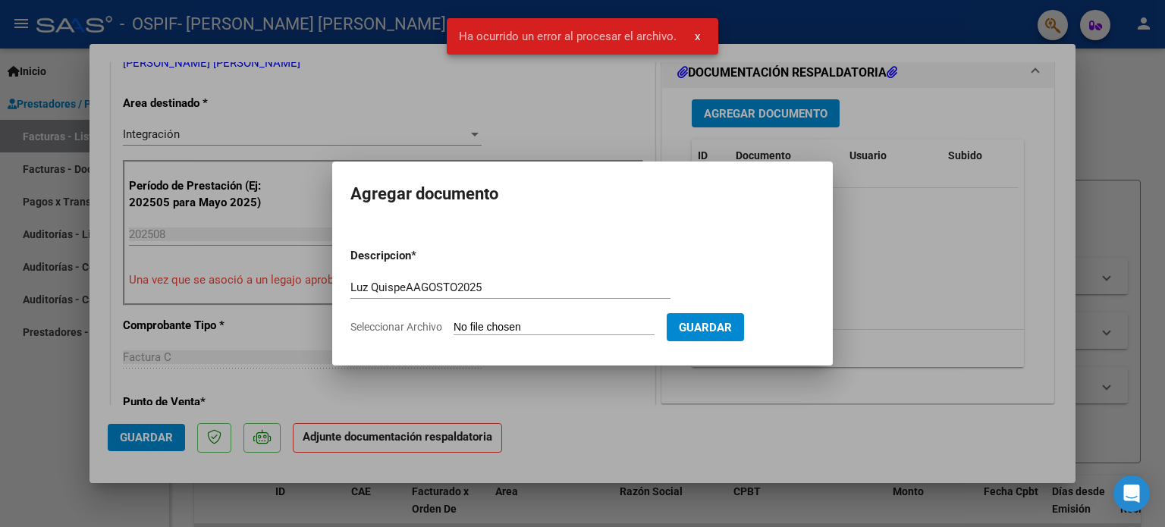
click at [695, 35] on span "x" at bounding box center [697, 37] width 5 height 14
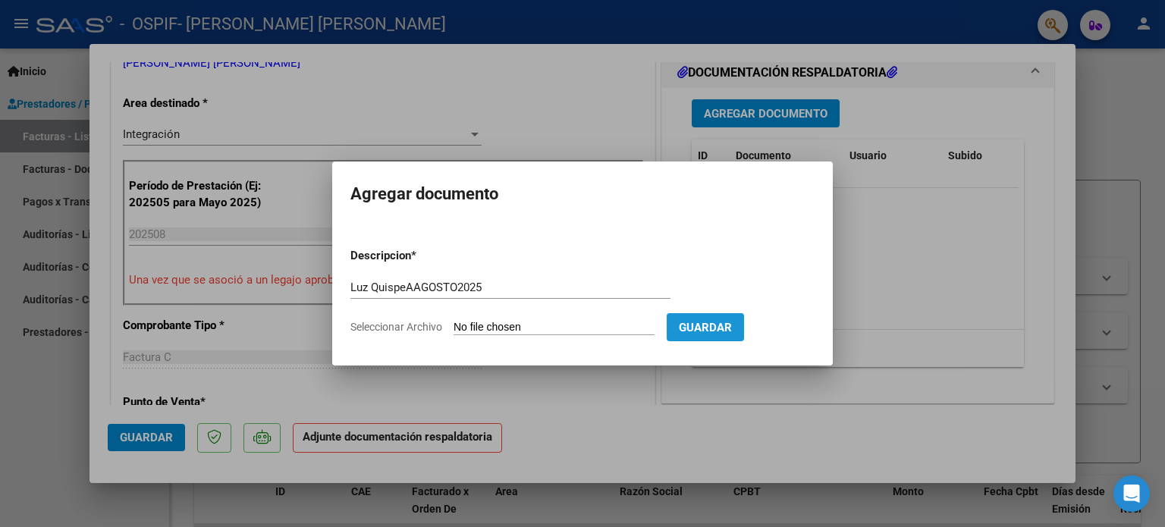
click at [732, 320] on span "Guardar" at bounding box center [705, 327] width 53 height 14
click at [1138, 143] on div at bounding box center [582, 263] width 1165 height 527
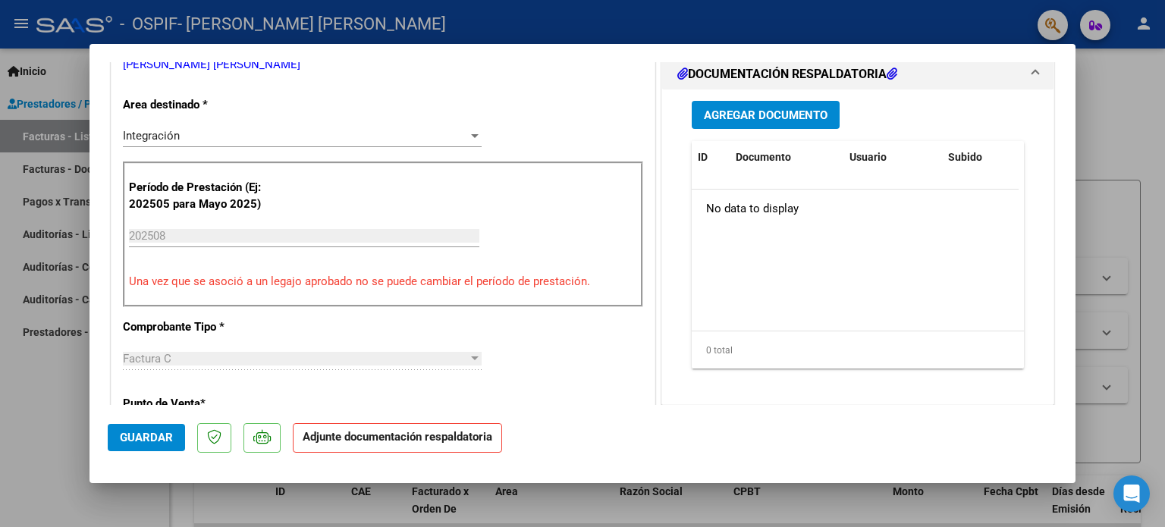
scroll to position [351, 0]
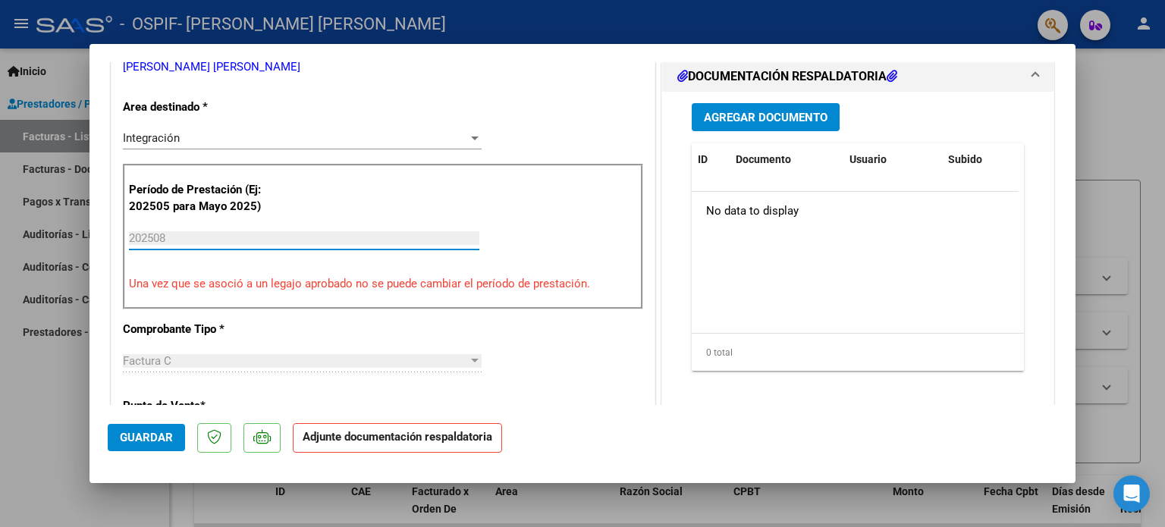
click at [197, 233] on input "202508" at bounding box center [304, 238] width 350 height 14
click at [731, 120] on span "Agregar Documento" at bounding box center [766, 118] width 124 height 14
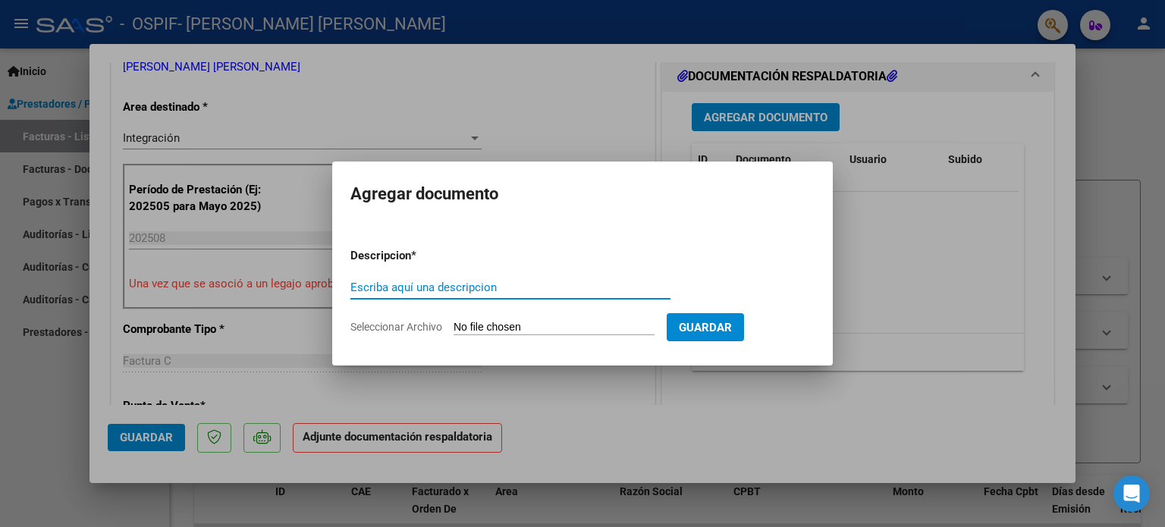
click at [550, 327] on input "Seleccionar Archivo" at bounding box center [553, 328] width 201 height 14
type input "C:\fakepath\LuzQuispe [DATE].pdf"
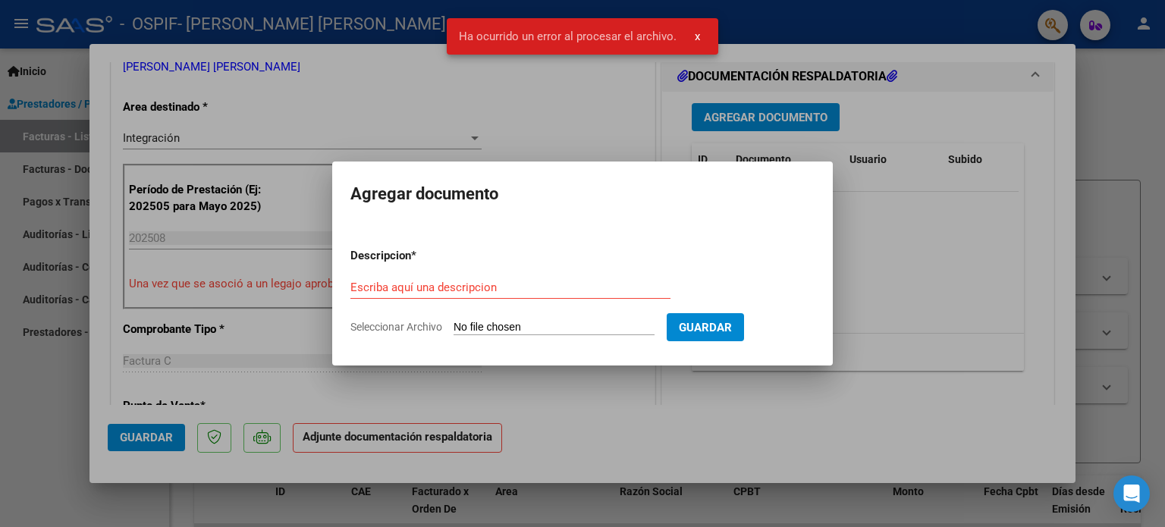
click at [1103, 90] on div at bounding box center [582, 263] width 1165 height 527
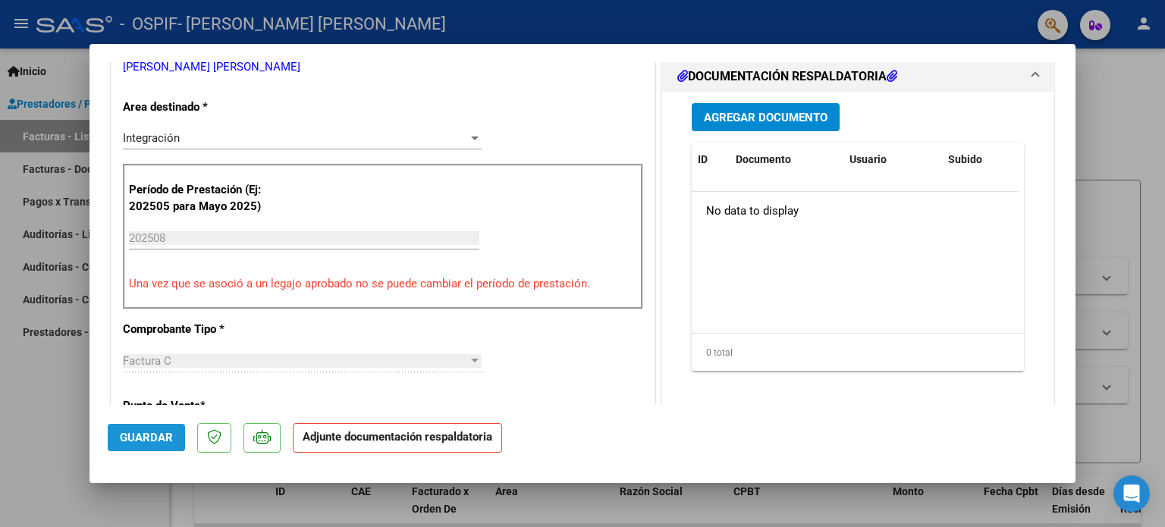
click at [144, 439] on span "Guardar" at bounding box center [146, 438] width 53 height 14
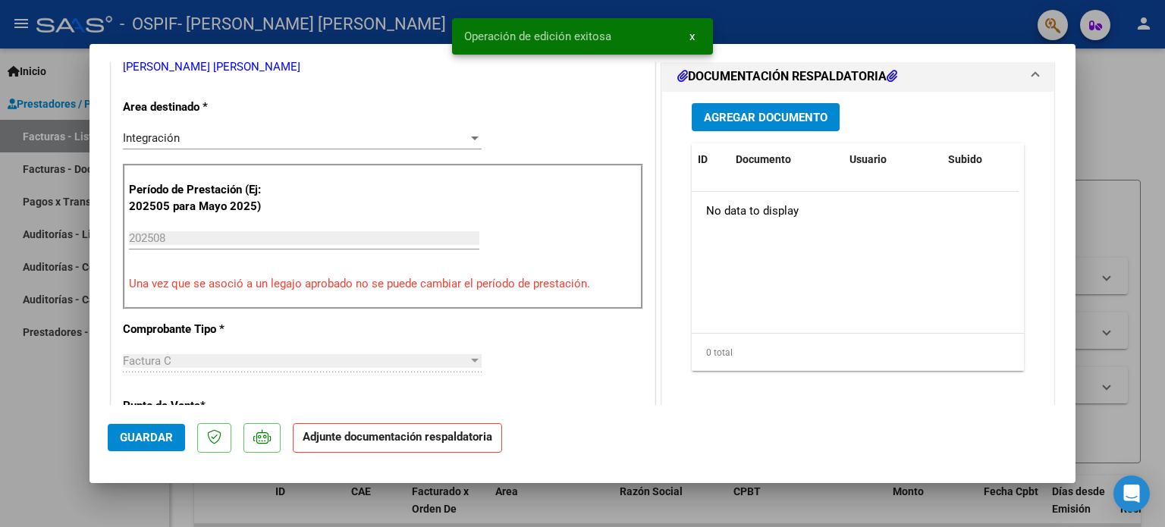
click at [779, 114] on span "Agregar Documento" at bounding box center [766, 118] width 124 height 14
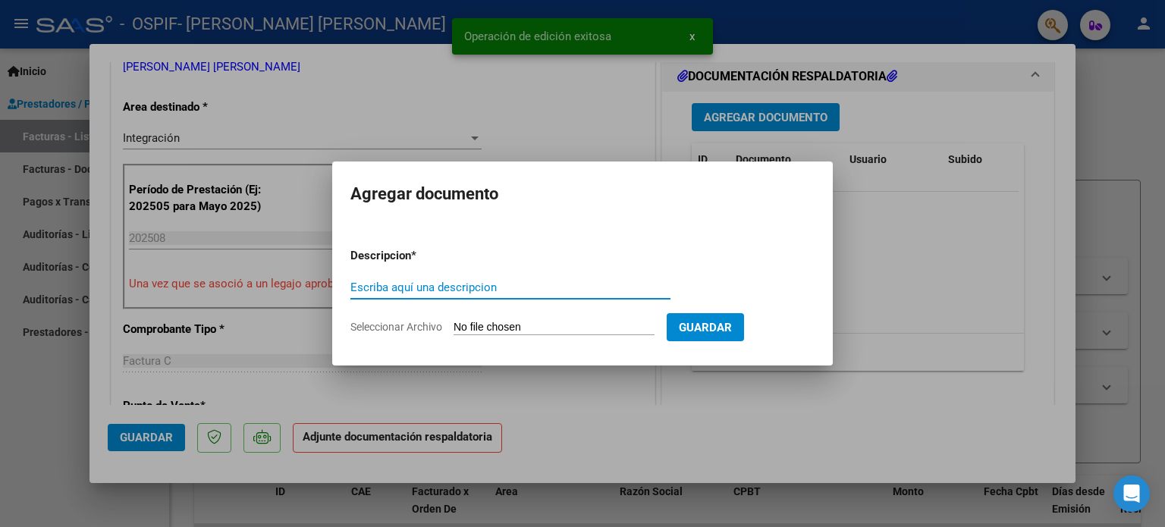
click at [563, 331] on input "Seleccionar Archivo" at bounding box center [553, 328] width 201 height 14
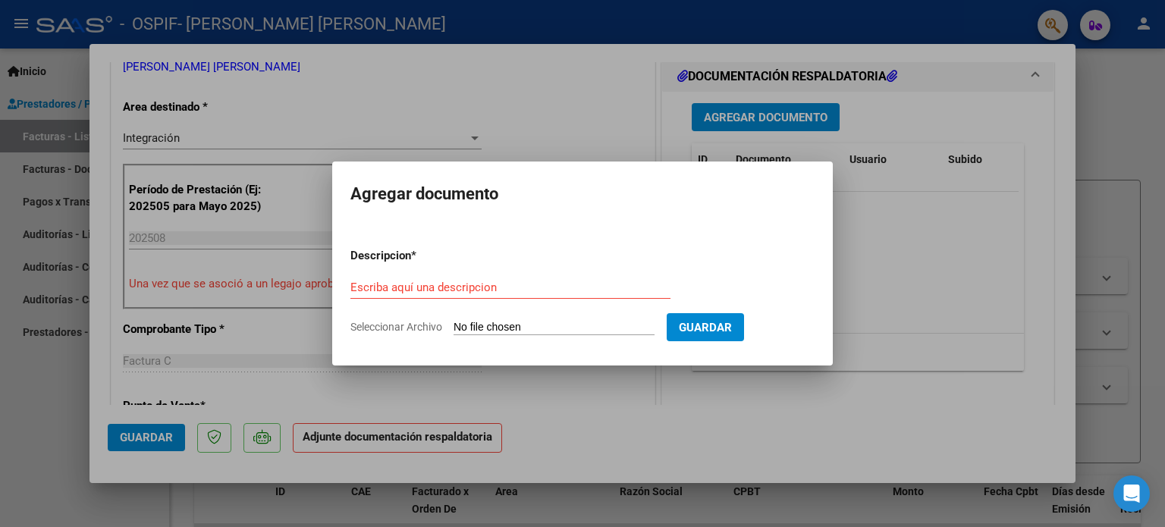
type input "C:\fakepath\LuzQuispe [DATE].pdf"
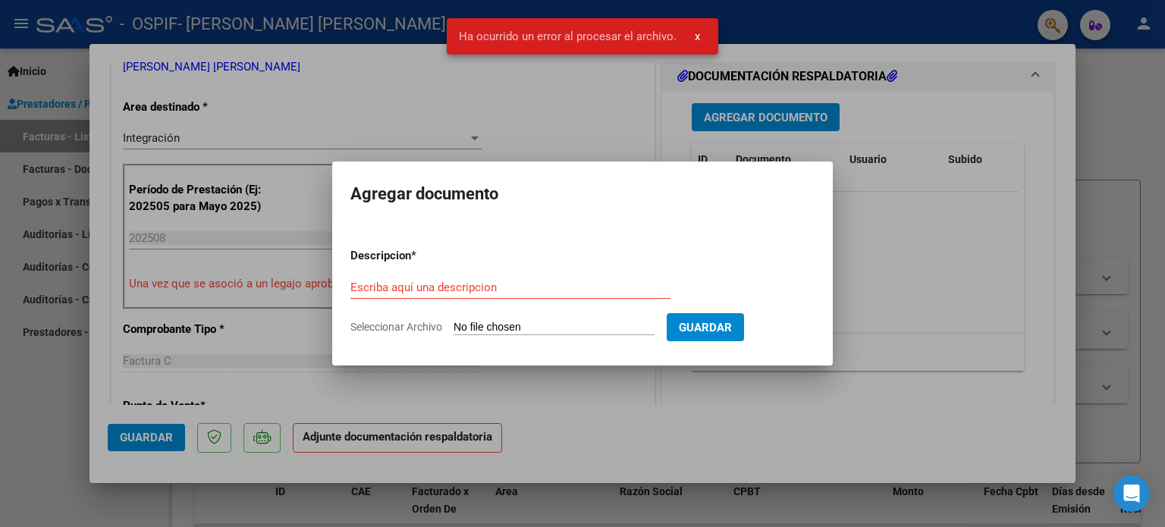
click at [1158, 175] on div at bounding box center [582, 263] width 1165 height 527
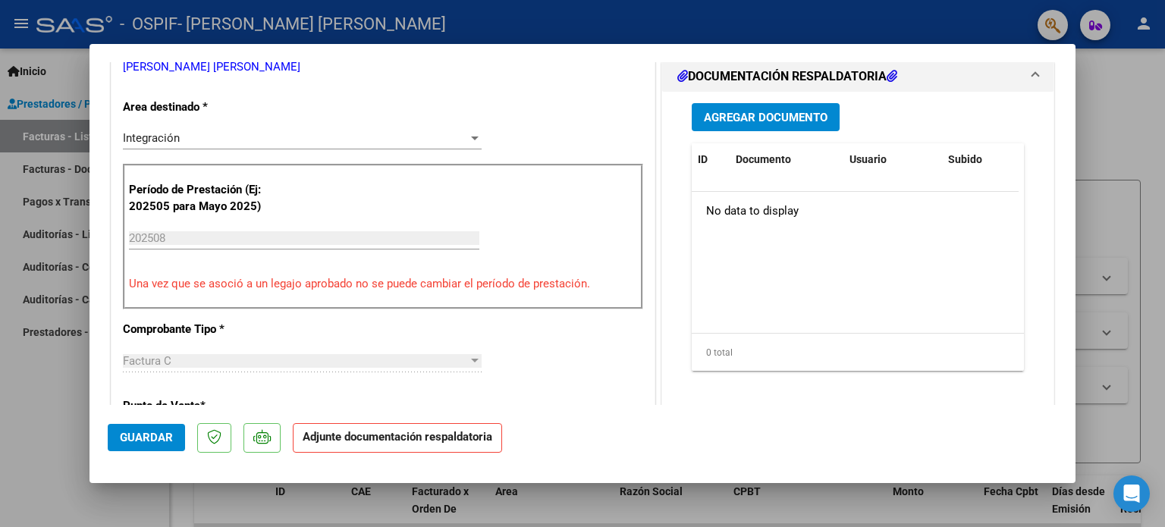
click at [14, 24] on div at bounding box center [582, 263] width 1165 height 527
type input "$ 0,00"
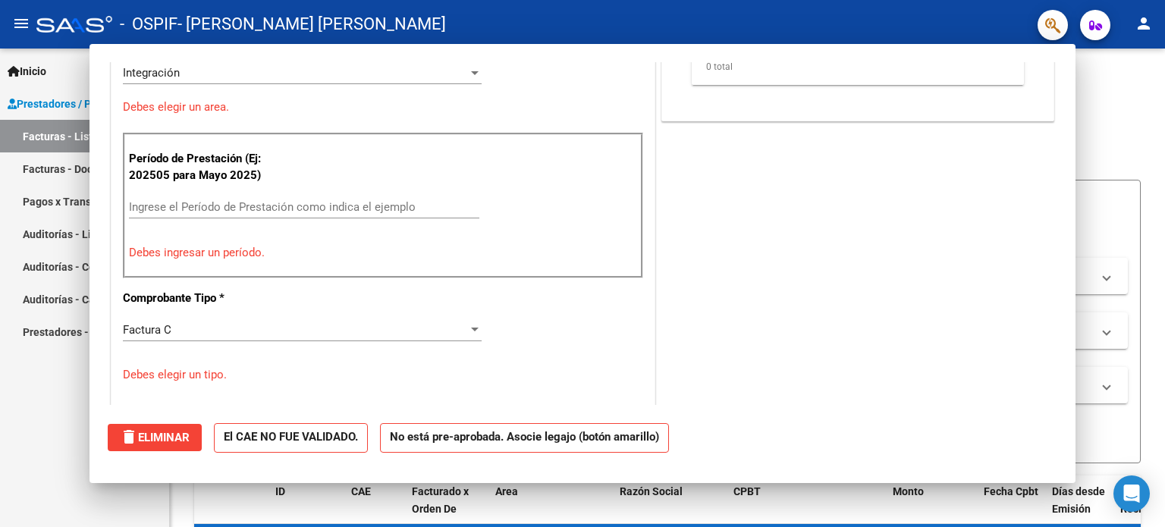
scroll to position [286, 0]
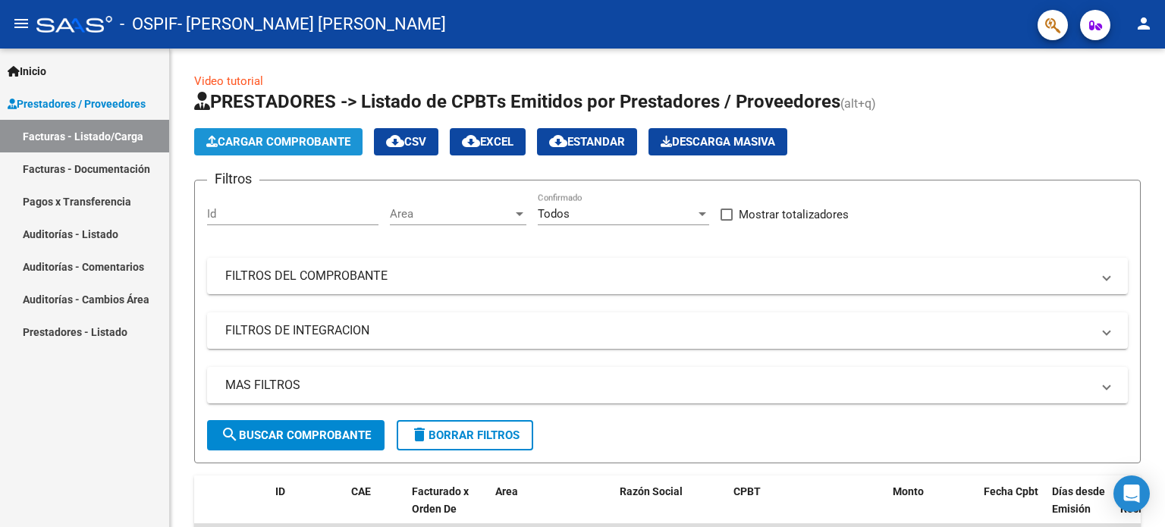
click at [267, 133] on button "Cargar Comprobante" at bounding box center [278, 141] width 168 height 27
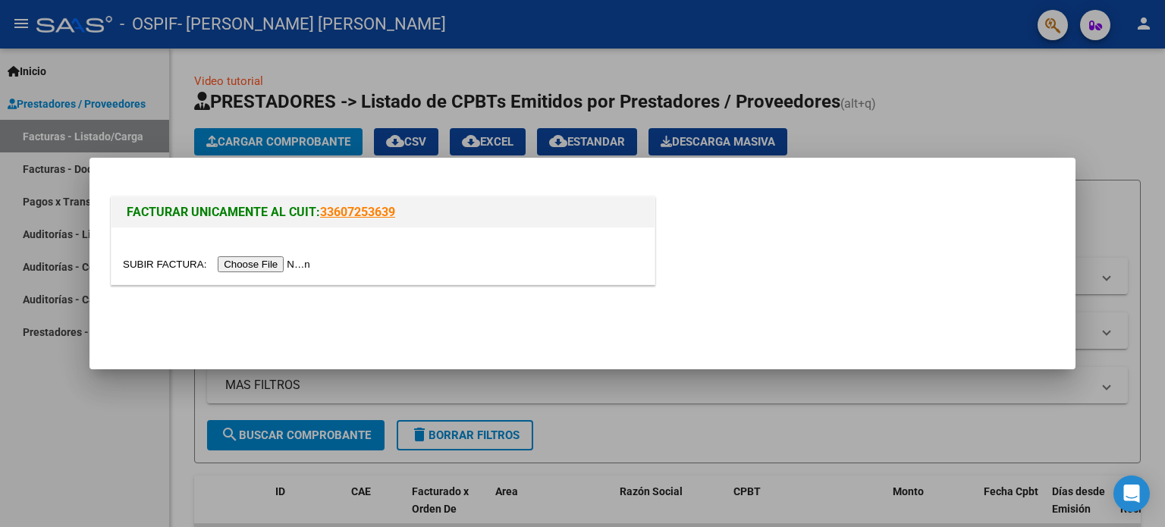
click at [256, 263] on input "file" at bounding box center [219, 264] width 192 height 16
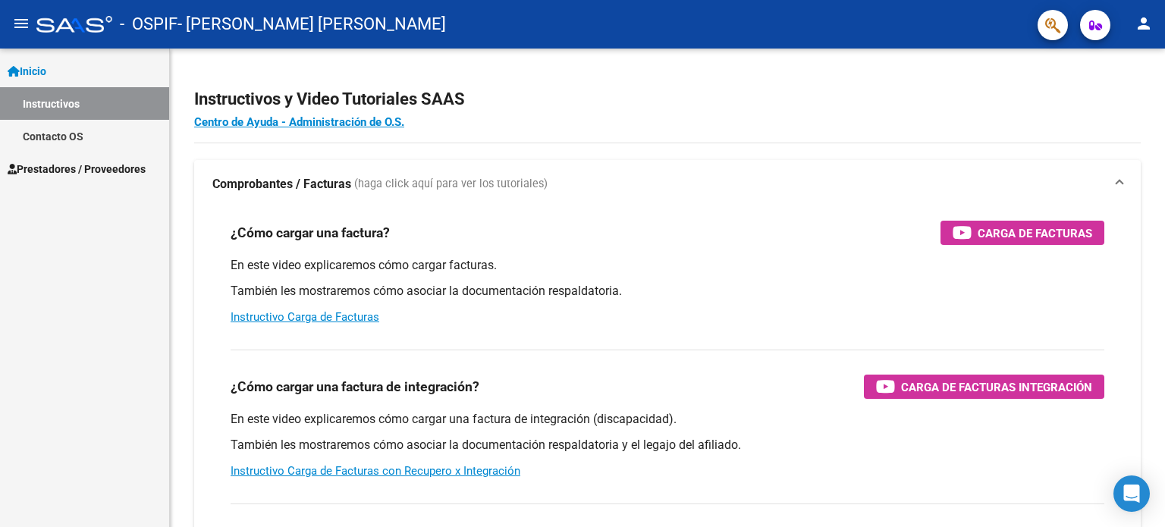
click at [102, 166] on span "Prestadores / Proveedores" at bounding box center [77, 169] width 138 height 17
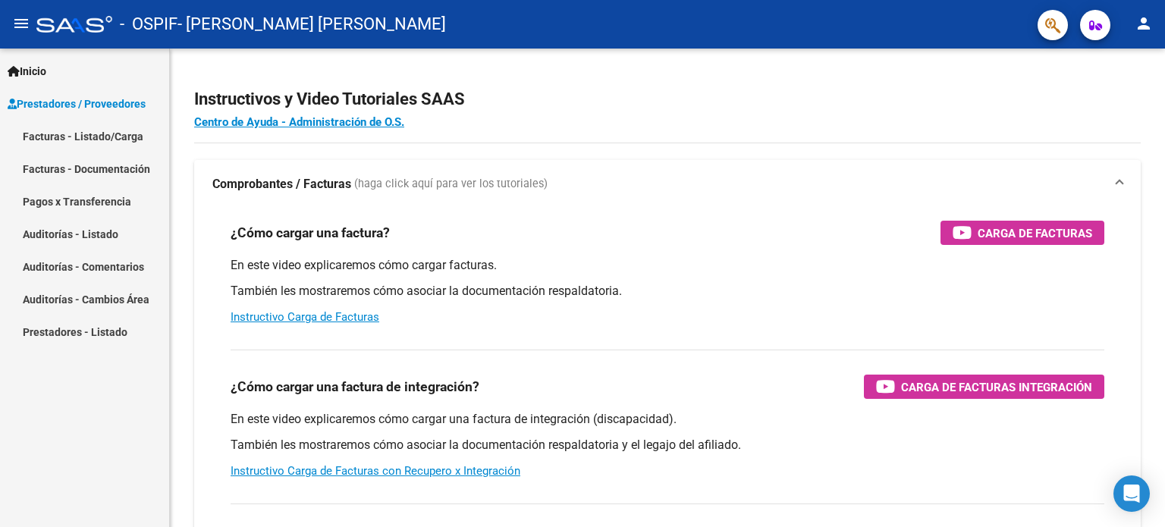
click at [136, 99] on span "Prestadores / Proveedores" at bounding box center [77, 104] width 138 height 17
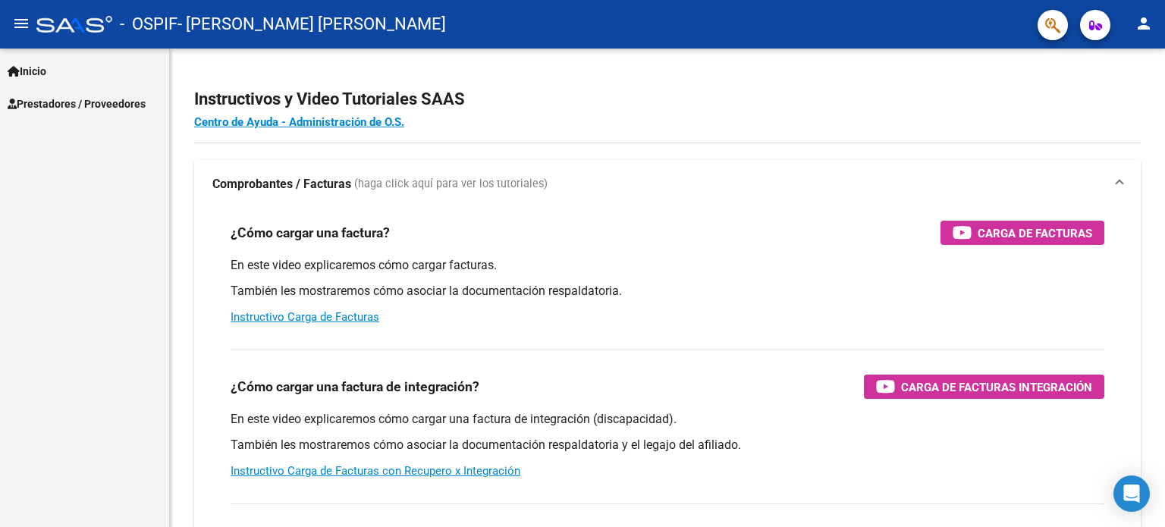
click at [118, 98] on span "Prestadores / Proveedores" at bounding box center [77, 104] width 138 height 17
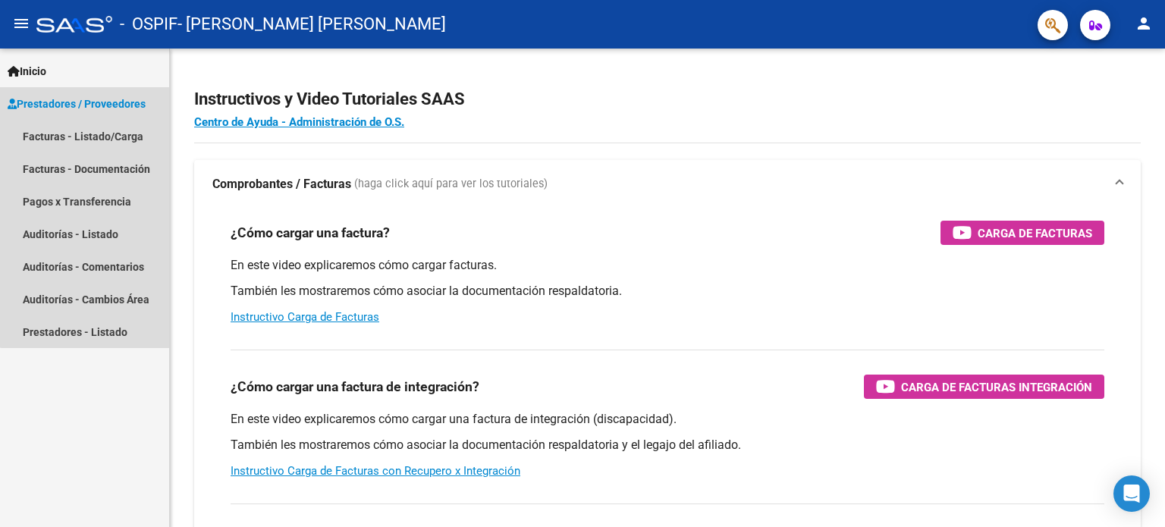
click at [99, 116] on link "Prestadores / Proveedores" at bounding box center [84, 103] width 169 height 33
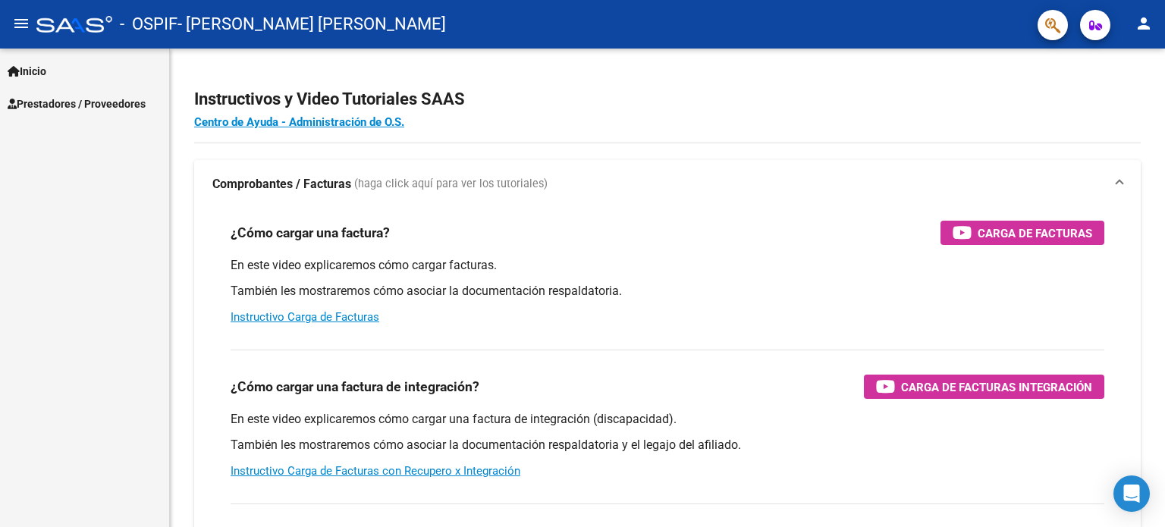
click at [55, 100] on span "Prestadores / Proveedores" at bounding box center [77, 104] width 138 height 17
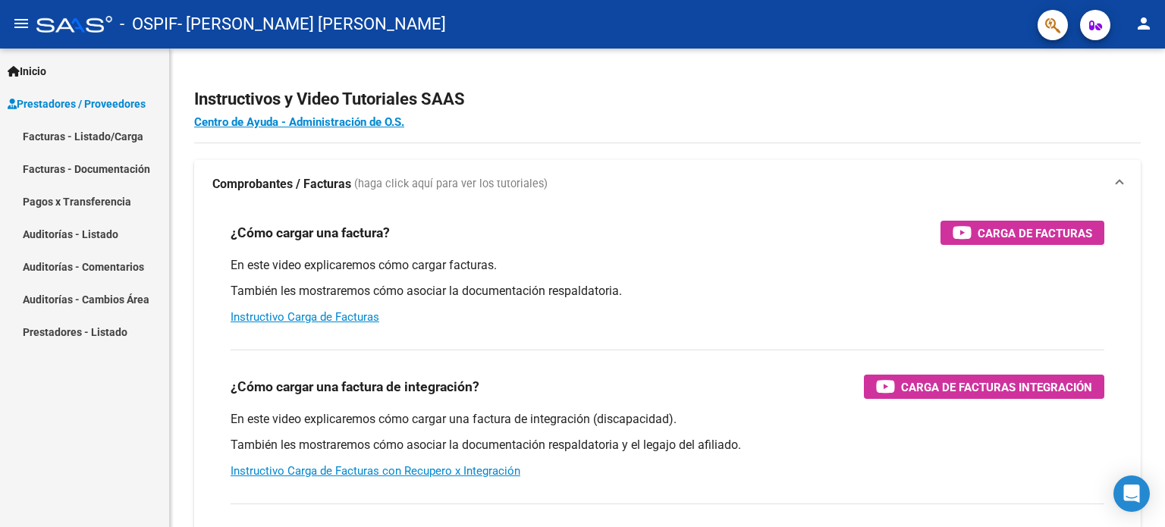
click at [49, 136] on link "Facturas - Listado/Carga" at bounding box center [84, 136] width 169 height 33
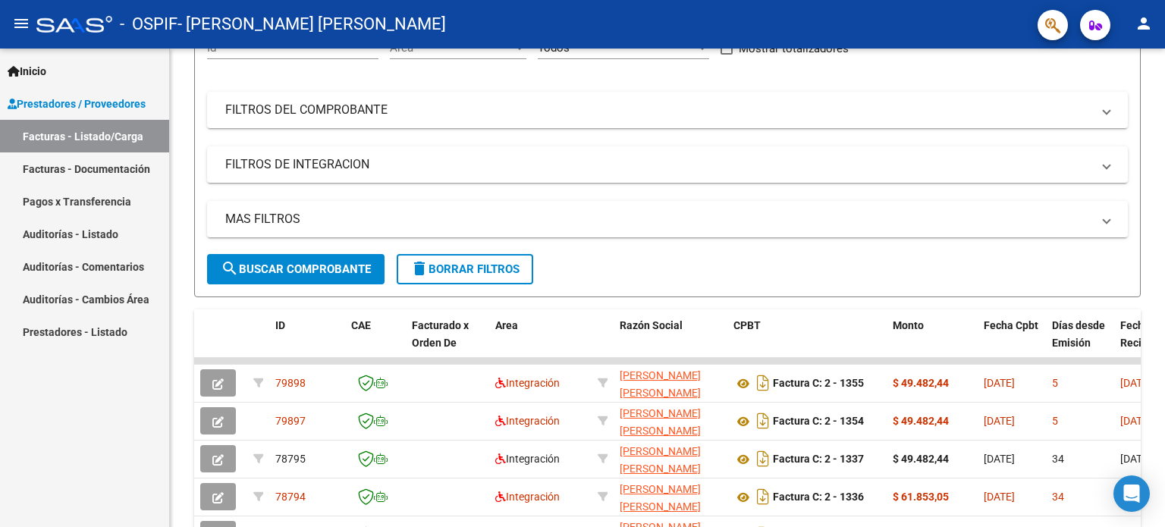
scroll to position [211, 0]
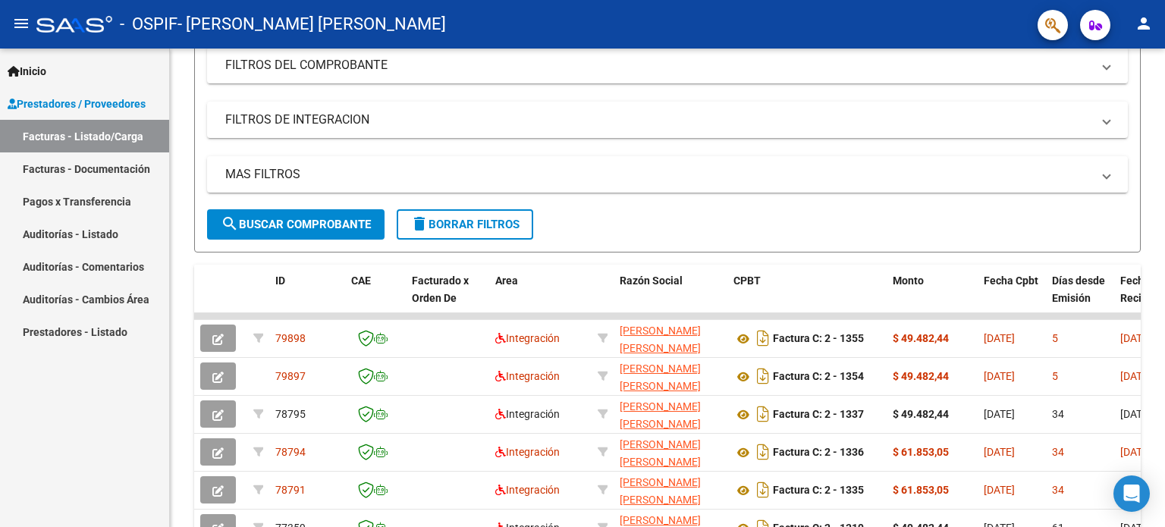
click at [1159, 325] on div "Video tutorial PRESTADORES -> Listado de CPBTs Emitidos por Prestadores / Prove…" at bounding box center [669, 314] width 999 height 953
click at [767, 340] on icon "Descargar documento" at bounding box center [763, 338] width 20 height 24
click at [224, 333] on button "button" at bounding box center [218, 338] width 36 height 27
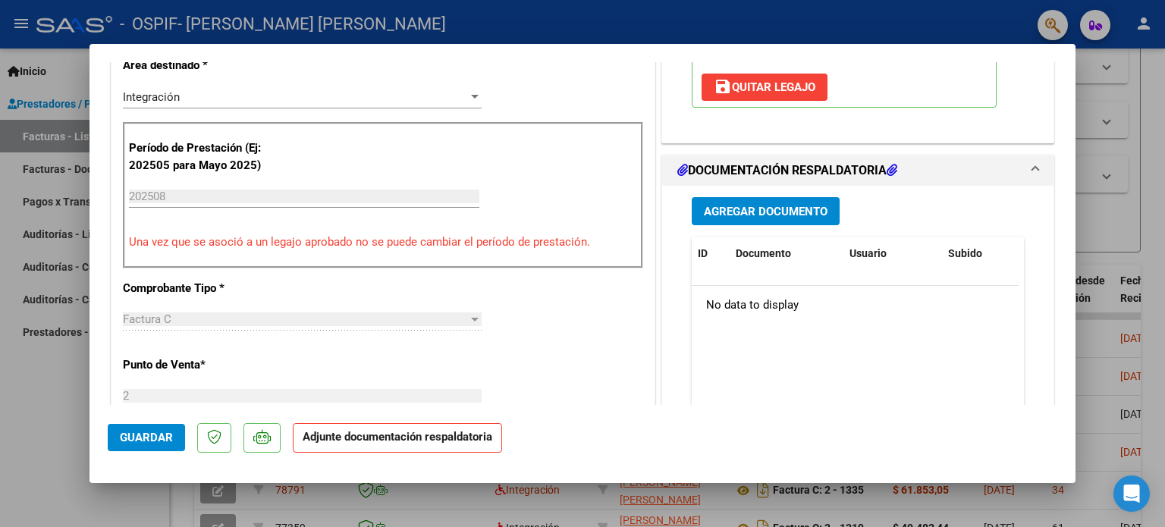
scroll to position [281, 0]
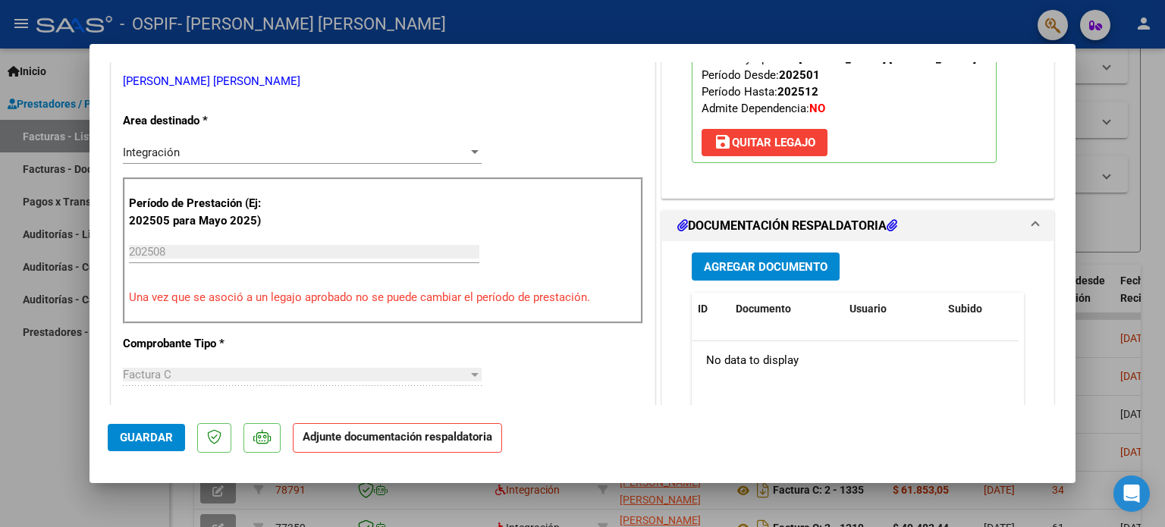
click at [754, 266] on span "Agregar Documento" at bounding box center [766, 267] width 124 height 14
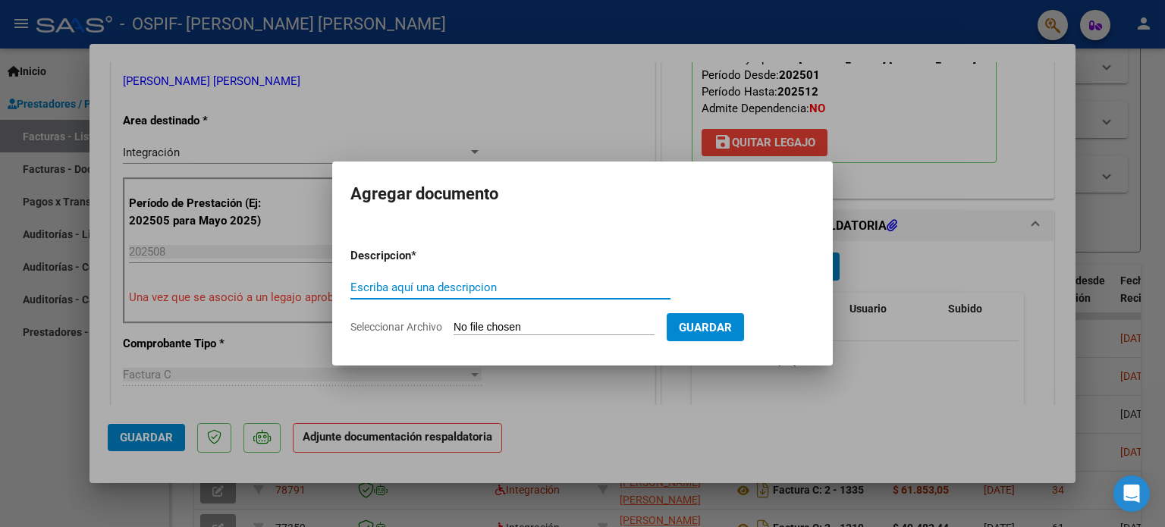
click at [567, 320] on app-file-uploader "Seleccionar Archivo" at bounding box center [508, 327] width 316 height 14
click at [513, 327] on input "Seleccionar Archivo" at bounding box center [553, 328] width 201 height 14
type input "C:\fakepath\LuzQuispe [DATE].pdf"
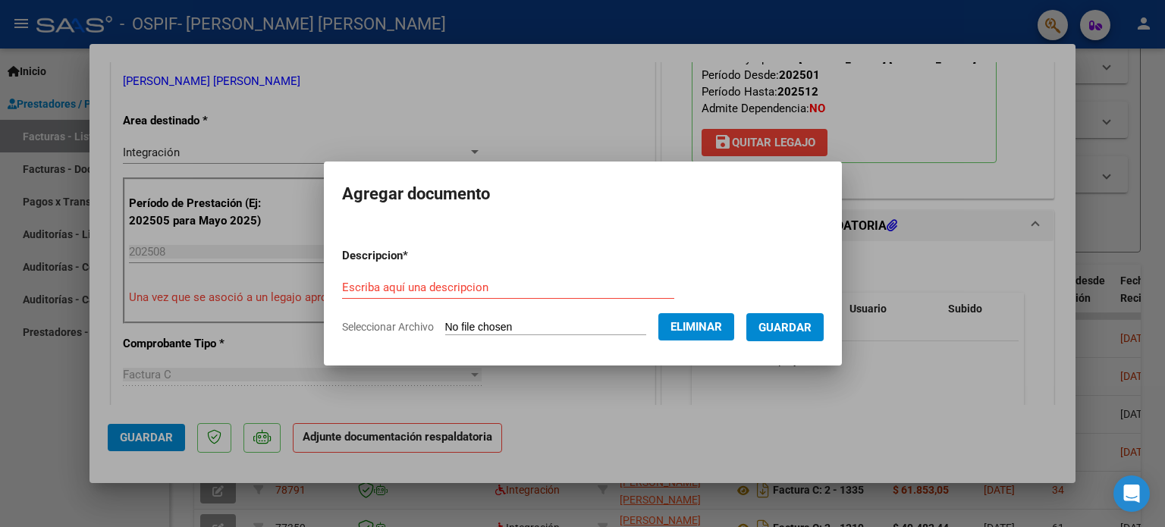
click at [529, 284] on input "Escriba aquí una descripcion" at bounding box center [508, 288] width 332 height 14
type input "Planilla Agosto Luz Quispe 2025"
click at [792, 324] on span "Guardar" at bounding box center [784, 328] width 53 height 14
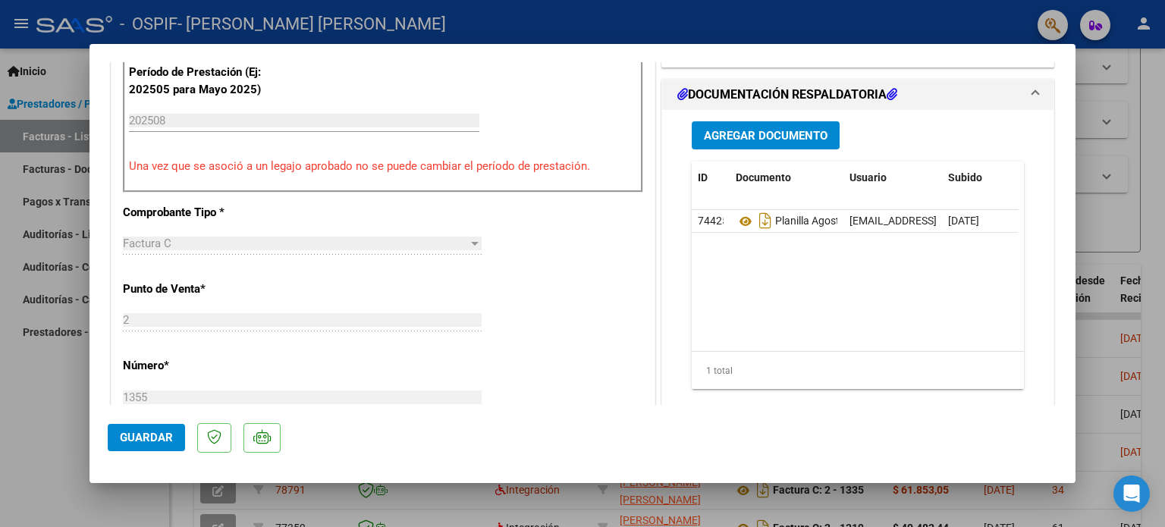
scroll to position [0, 0]
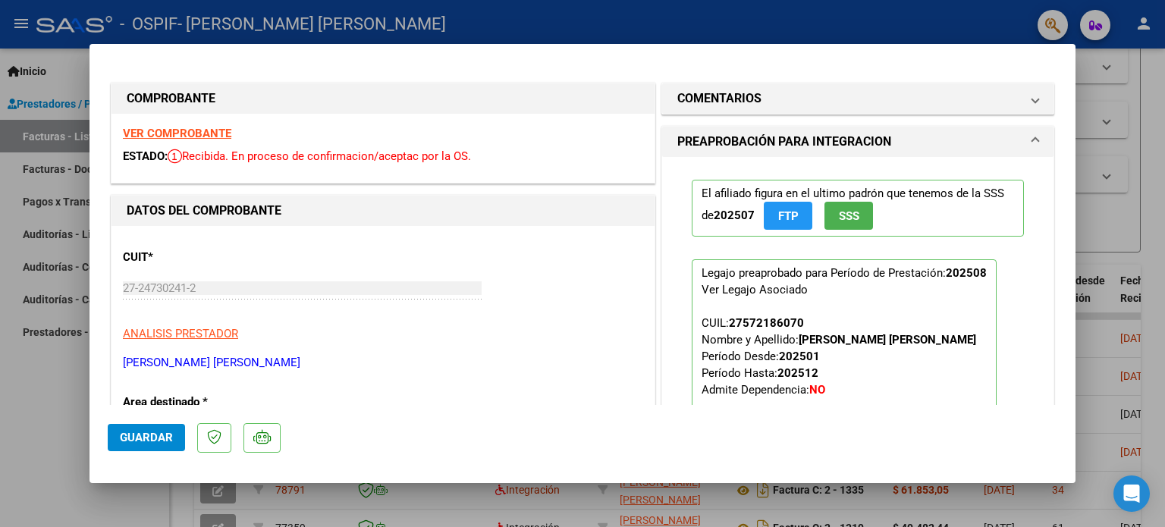
click at [21, 352] on div at bounding box center [582, 263] width 1165 height 527
type input "$ 0,00"
